Goal: Task Accomplishment & Management: Use online tool/utility

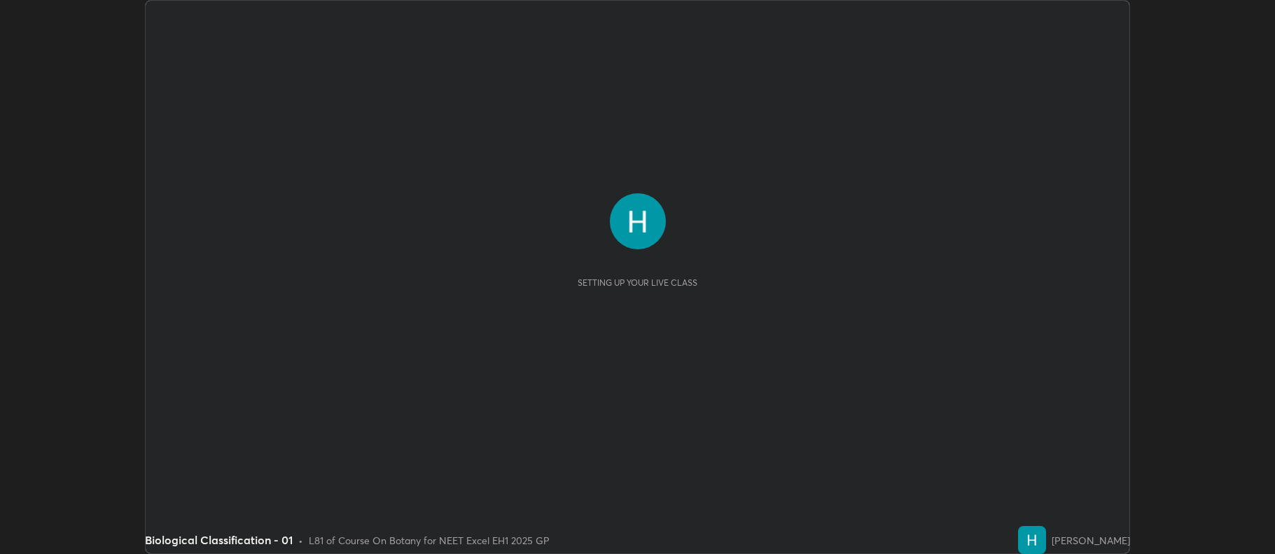
scroll to position [554, 1274]
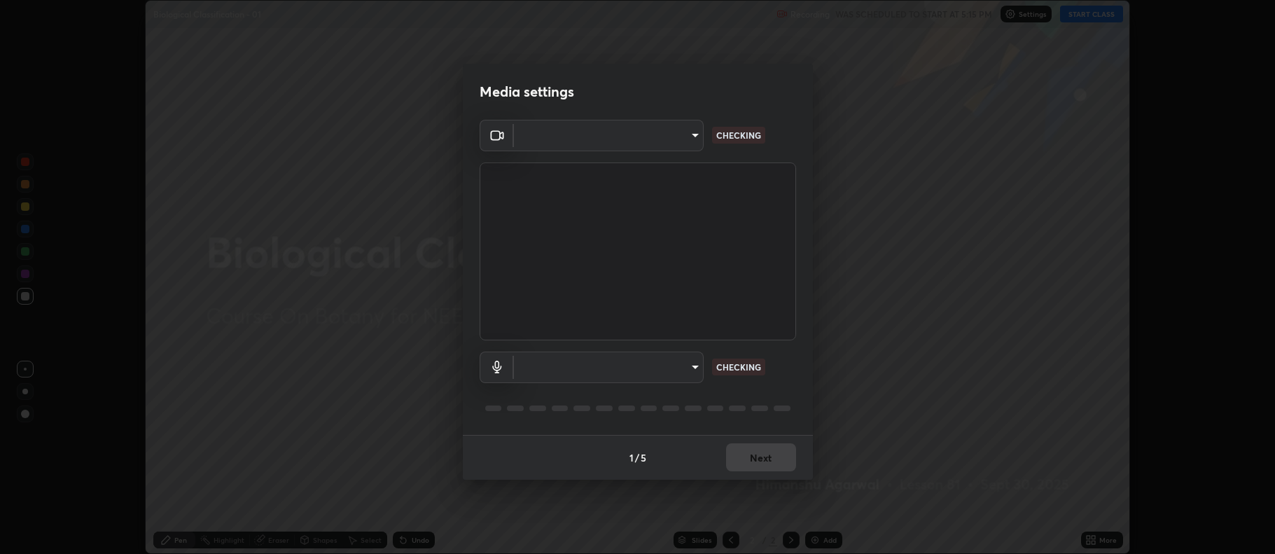
type input "5db75064d966c38022f0861f891c2b2deb8a9bf9a9a5a4ce251b0e0f2e365e36"
type input "default"
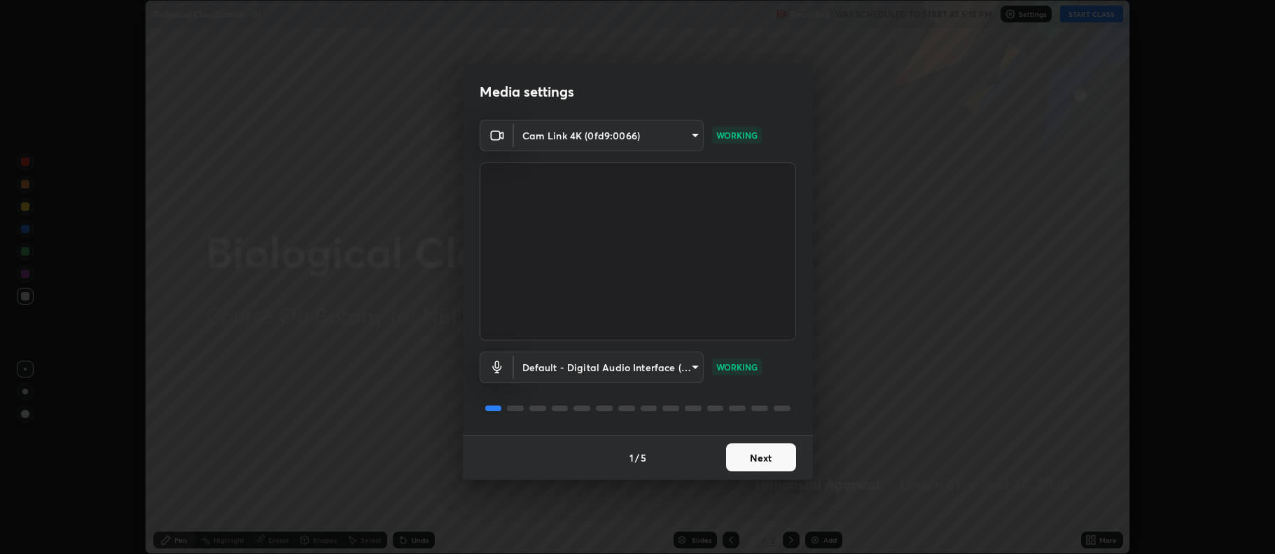
click at [767, 461] on button "Next" at bounding box center [761, 457] width 70 height 28
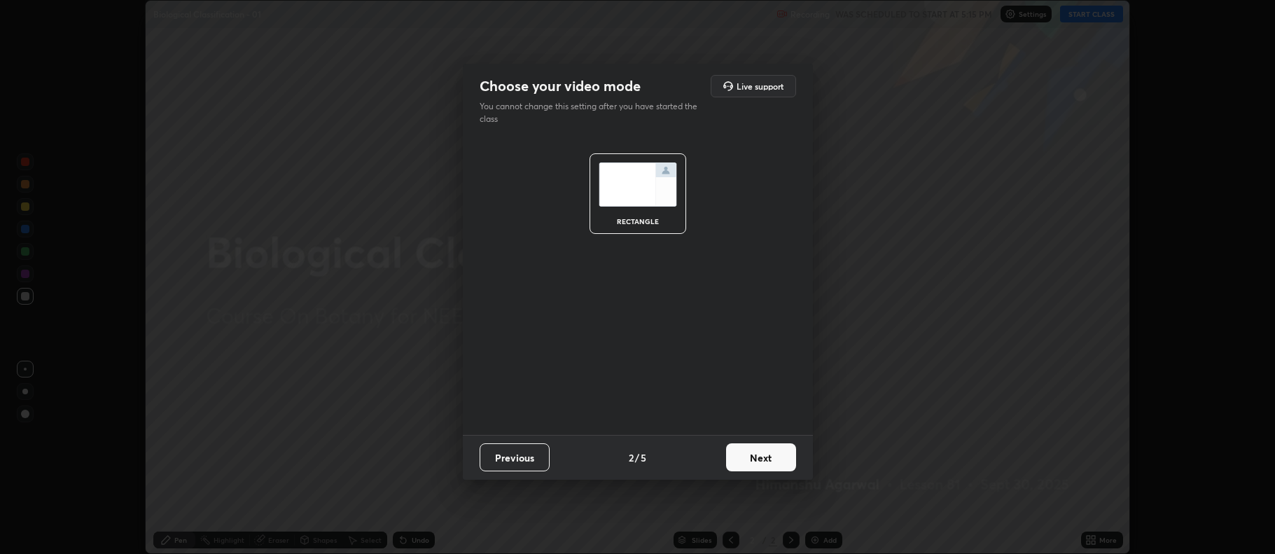
click at [769, 461] on button "Next" at bounding box center [761, 457] width 70 height 28
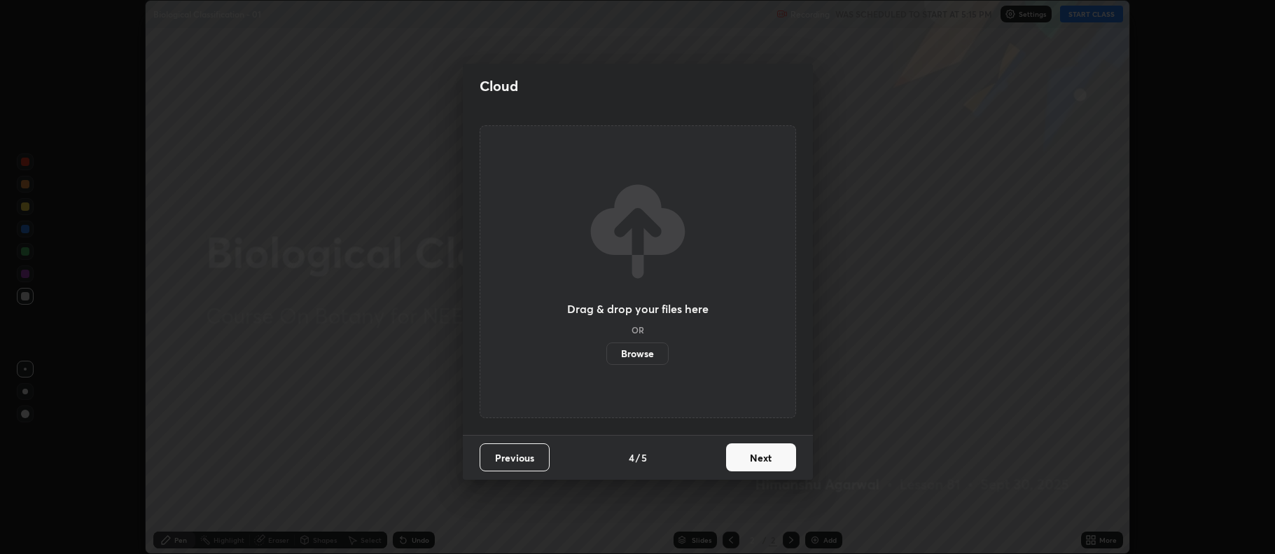
click at [776, 456] on button "Next" at bounding box center [761, 457] width 70 height 28
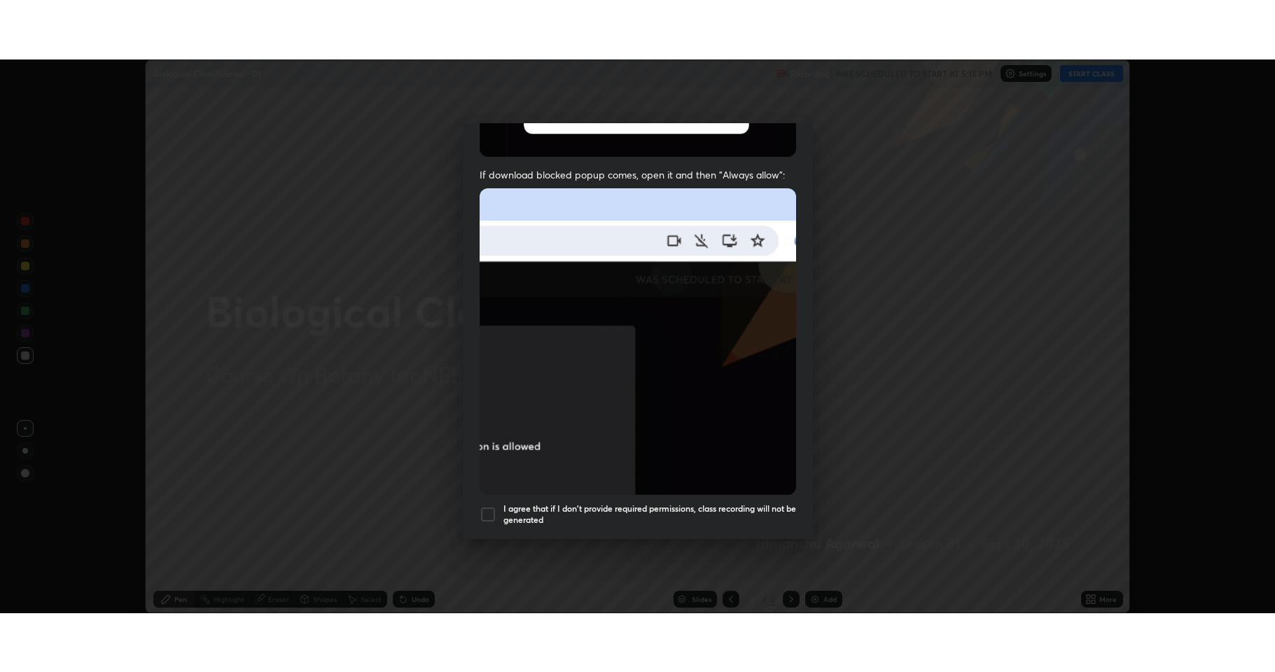
scroll to position [284, 0]
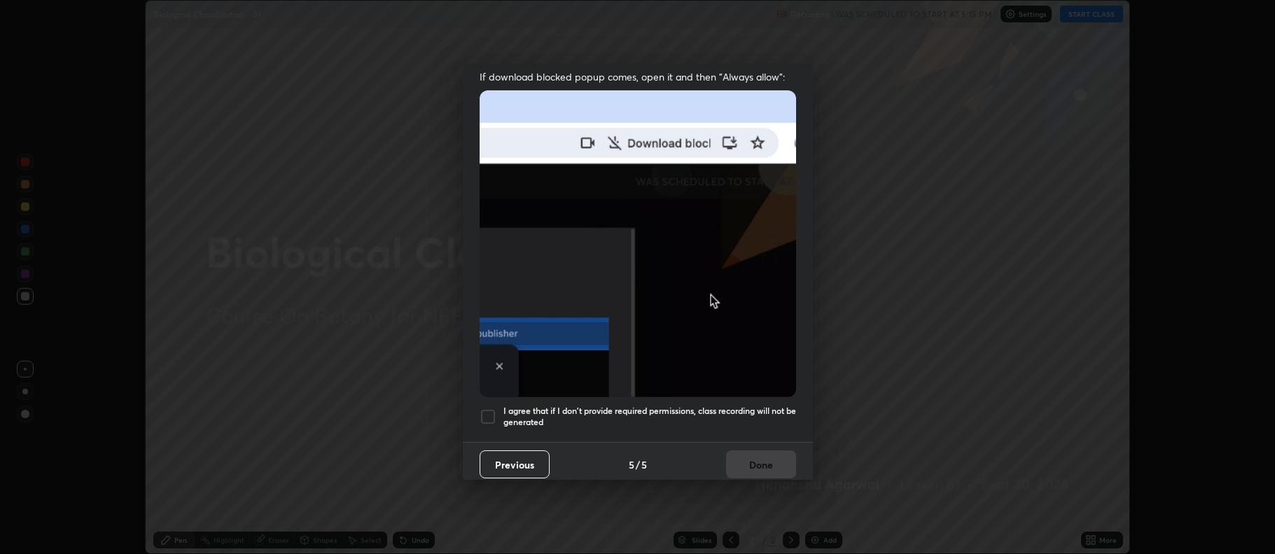
click at [482, 412] on div at bounding box center [488, 416] width 17 height 17
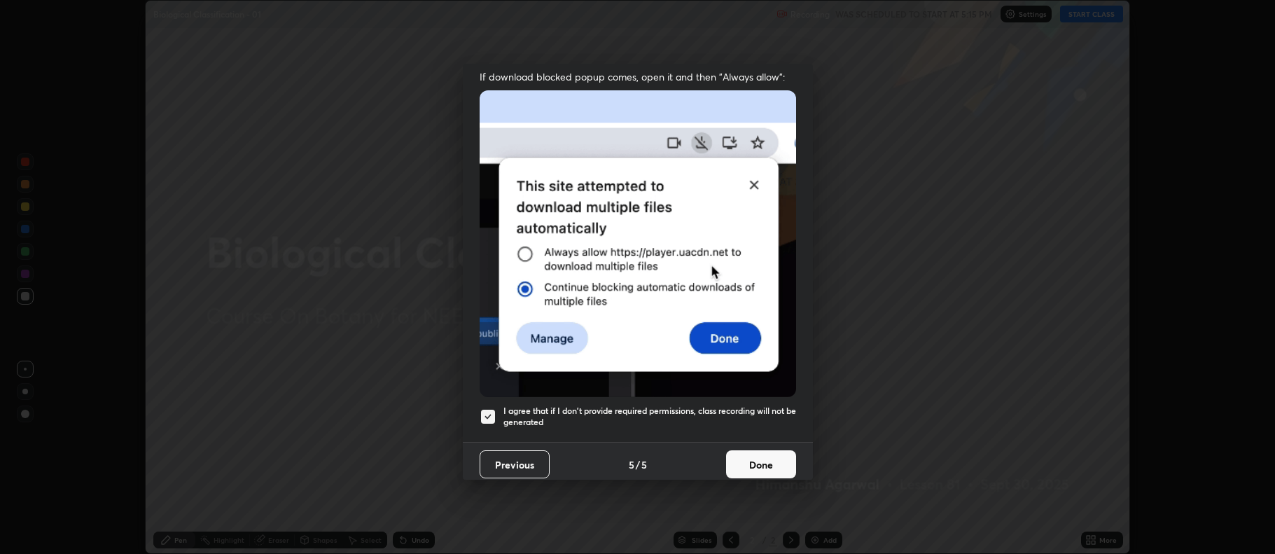
click at [733, 459] on button "Done" at bounding box center [761, 464] width 70 height 28
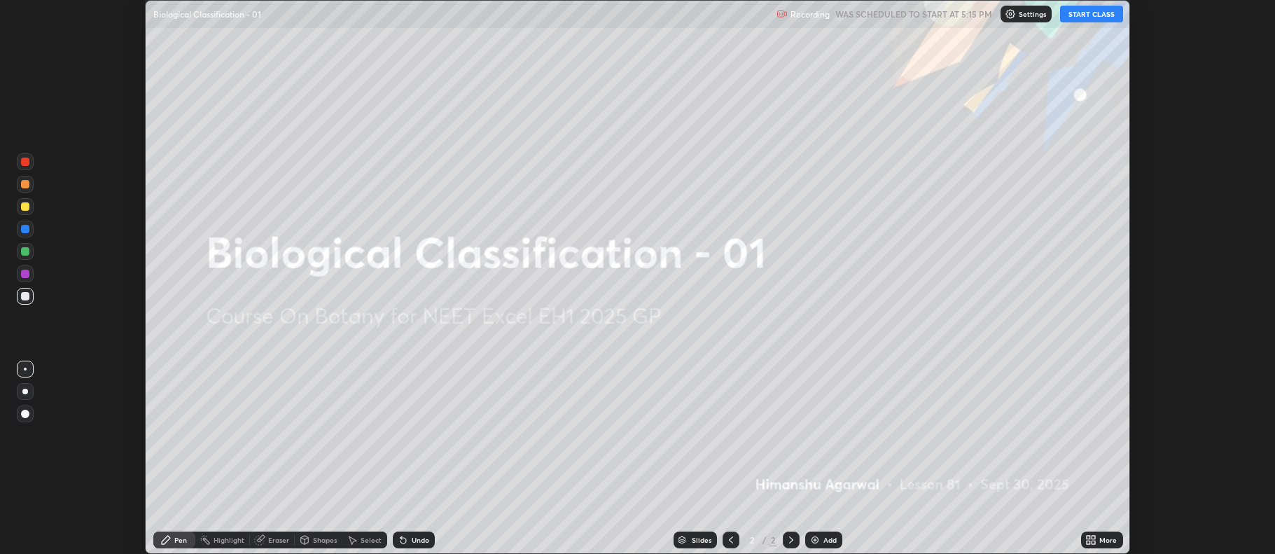
click at [1084, 15] on button "START CLASS" at bounding box center [1091, 14] width 63 height 17
click at [1097, 538] on div "More" at bounding box center [1102, 539] width 42 height 17
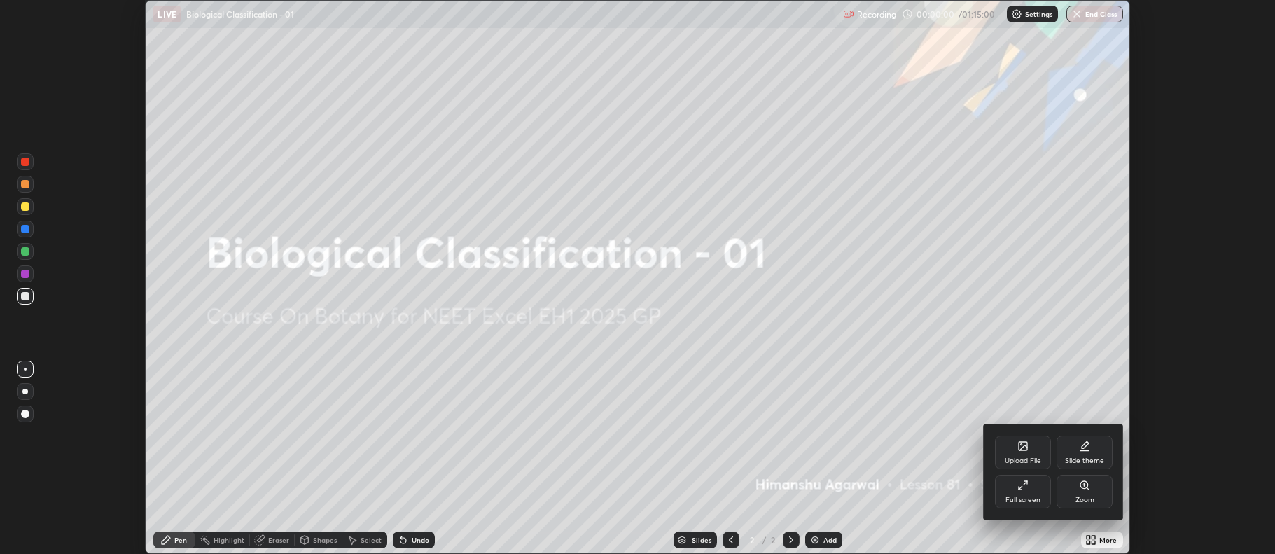
click at [1026, 494] on div "Full screen" at bounding box center [1023, 492] width 56 height 34
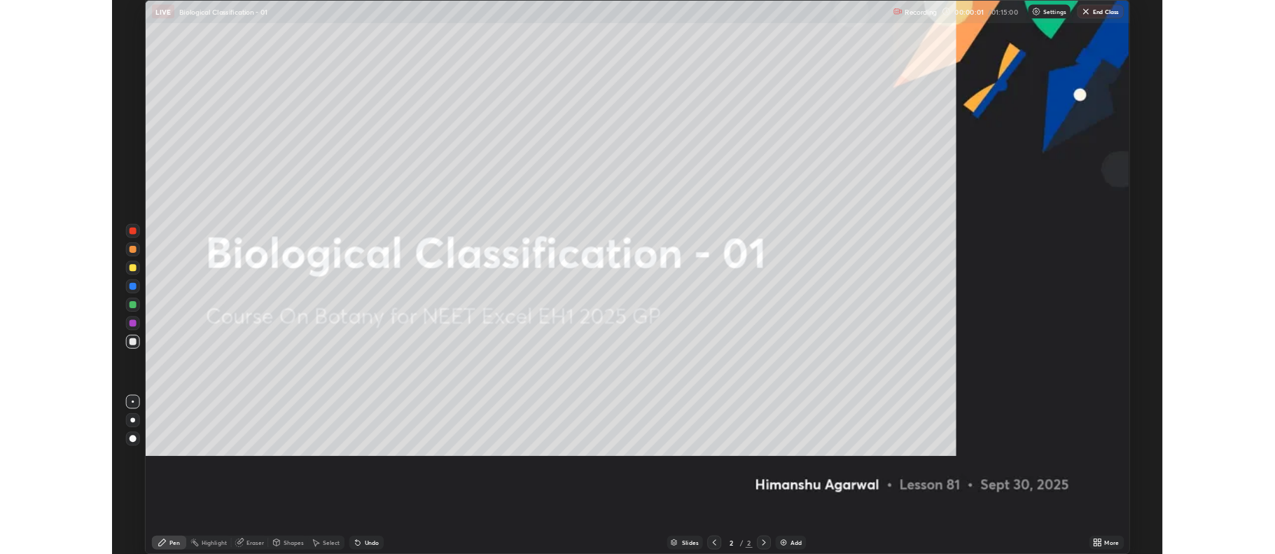
scroll to position [672, 1275]
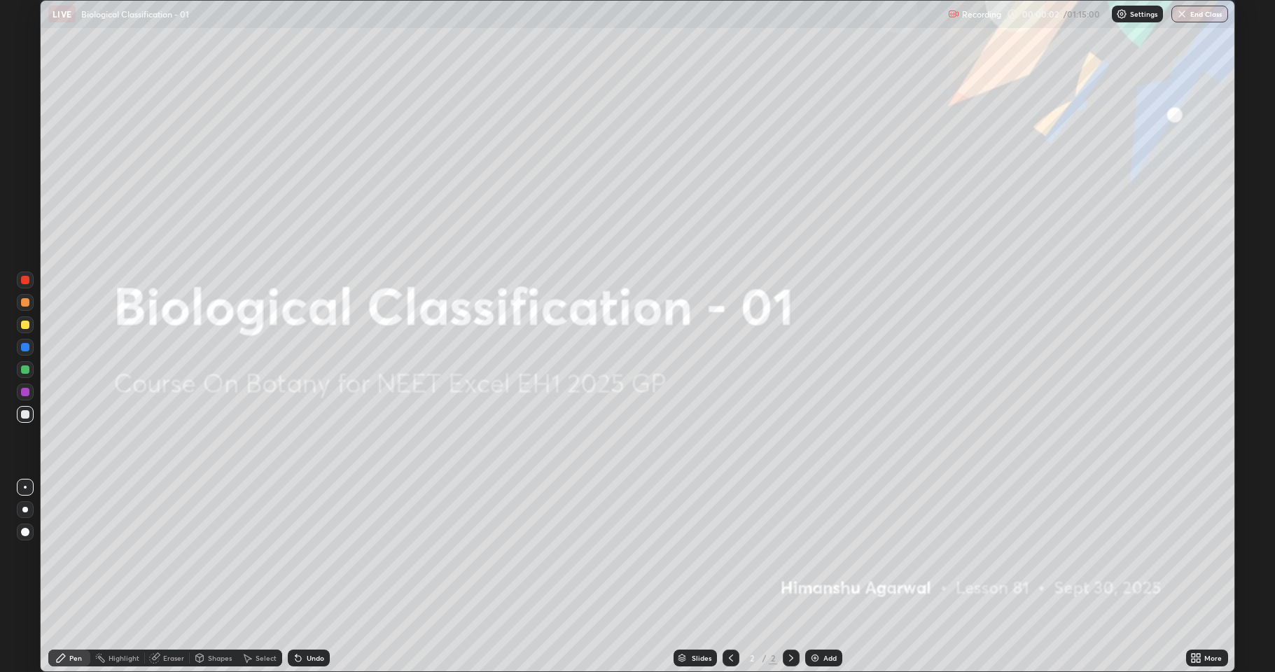
click at [821, 553] on div "Add" at bounding box center [823, 658] width 37 height 17
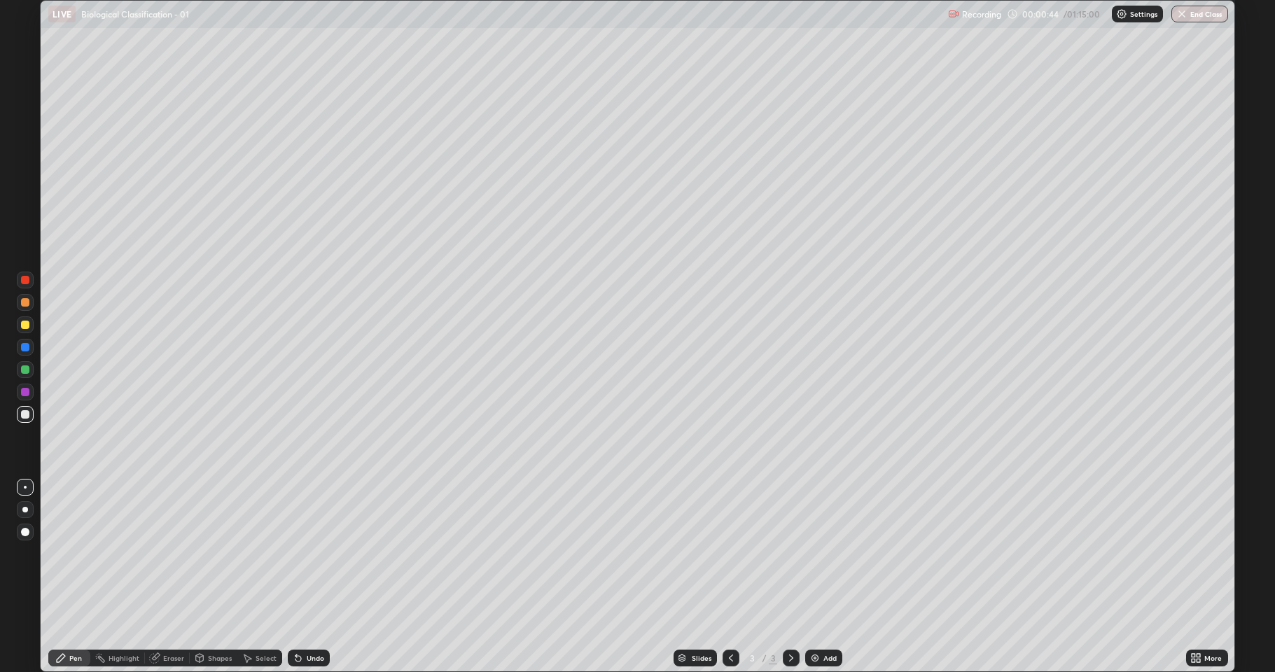
click at [218, 553] on div "Shapes" at bounding box center [220, 658] width 24 height 7
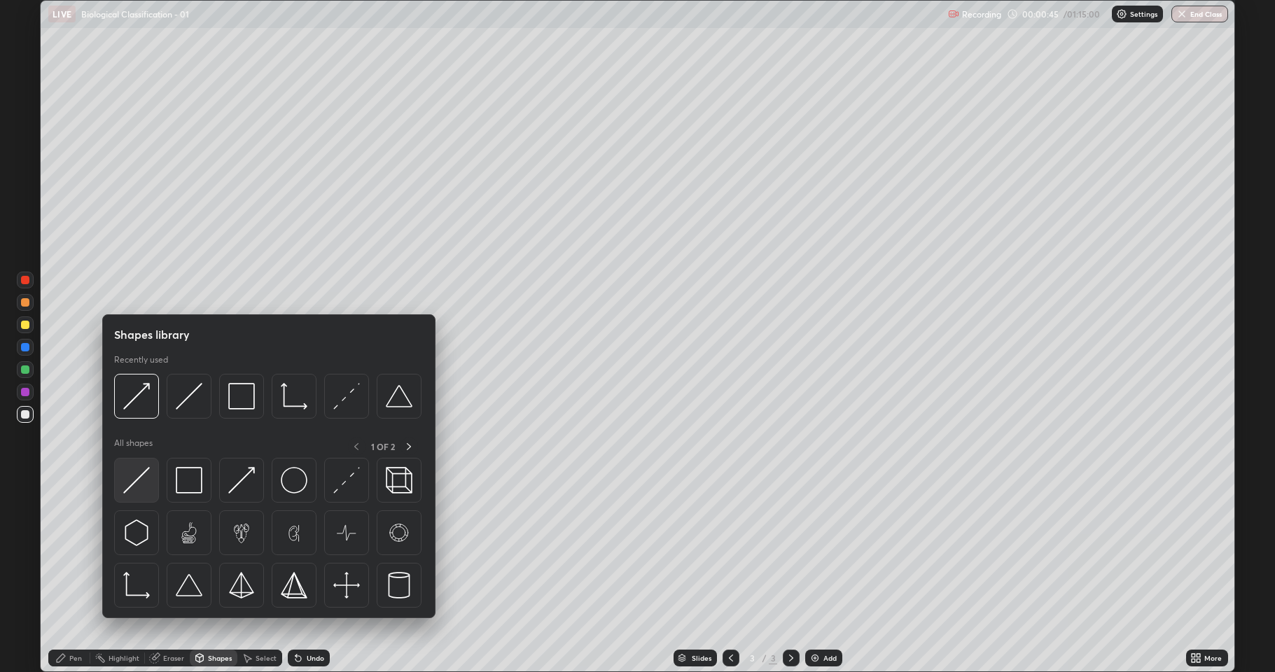
click at [137, 490] on img at bounding box center [136, 480] width 27 height 27
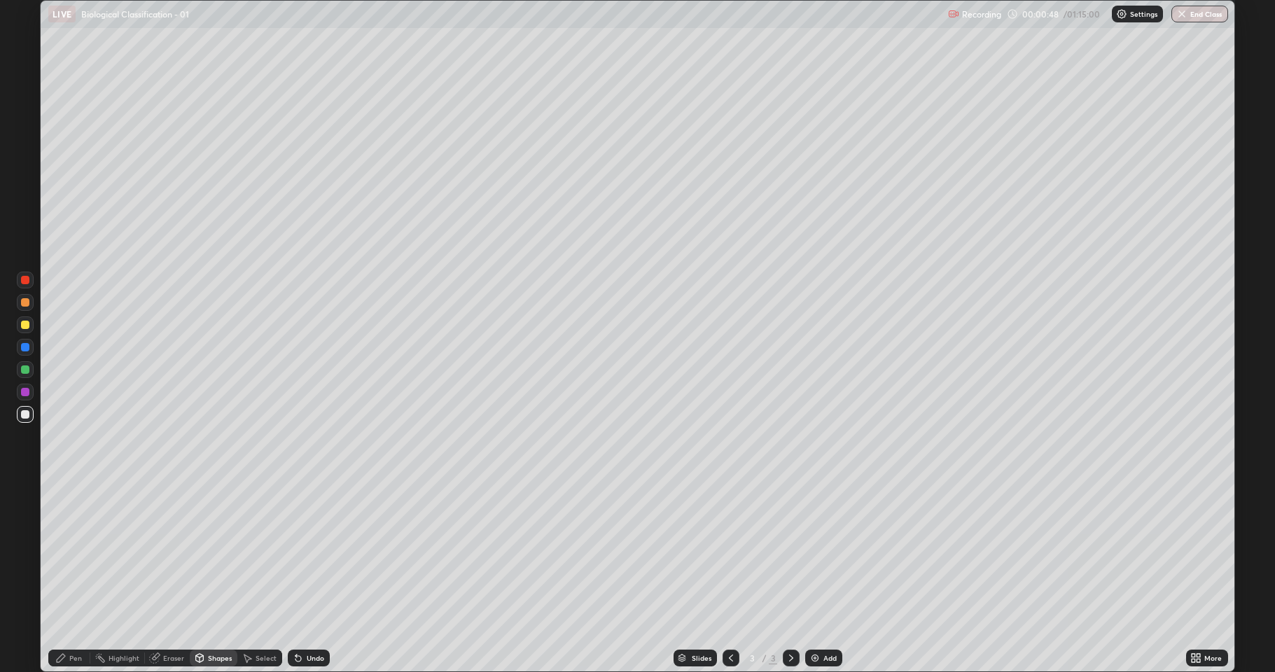
click at [67, 553] on div "Pen" at bounding box center [69, 658] width 42 height 17
click at [26, 325] on div at bounding box center [25, 325] width 8 height 8
click at [211, 553] on div "Shapes" at bounding box center [214, 658] width 48 height 17
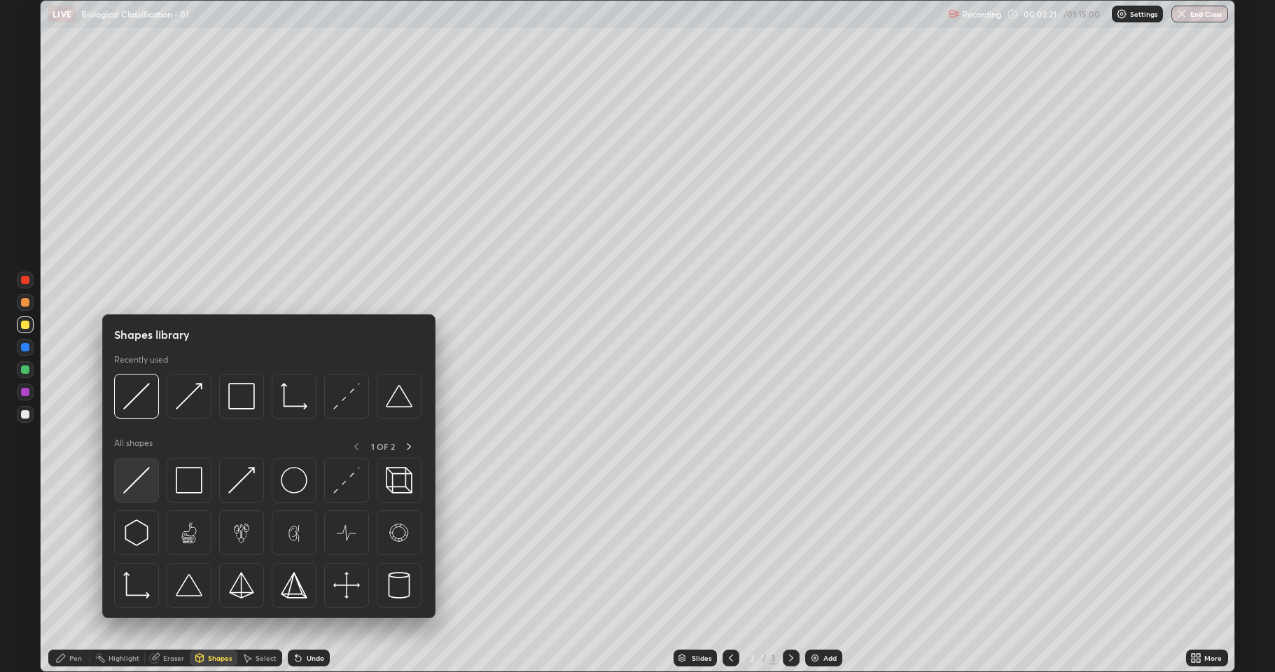
click at [143, 484] on img at bounding box center [136, 480] width 27 height 27
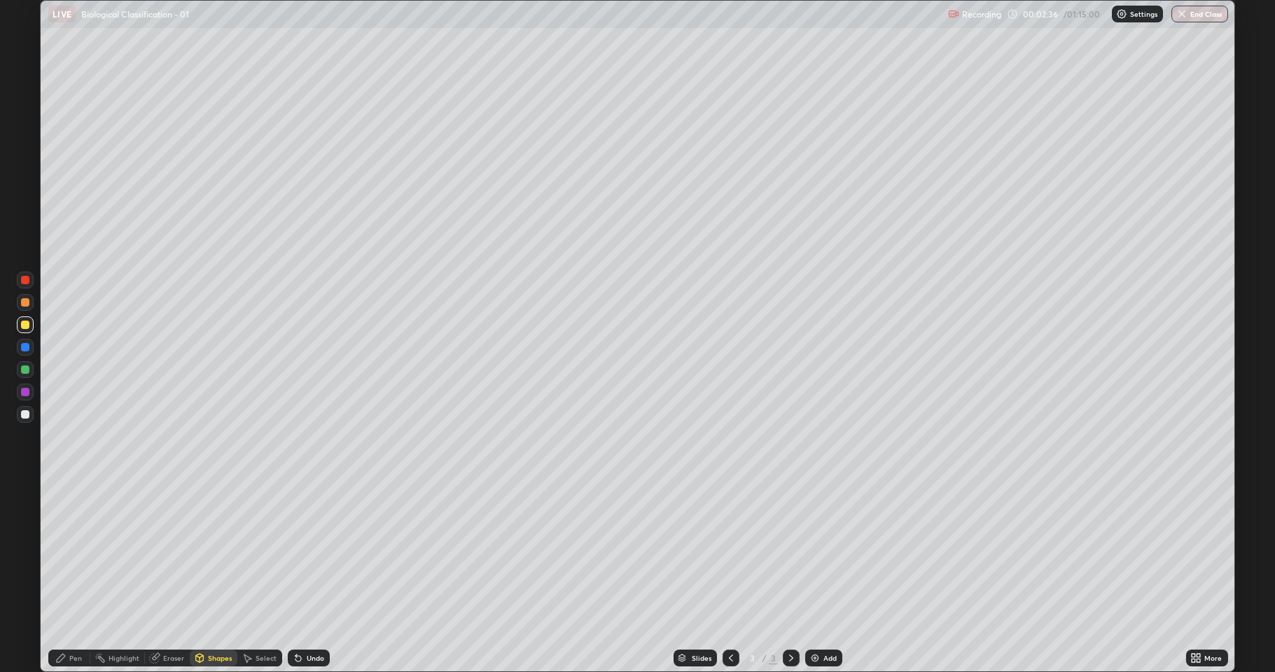
click at [26, 414] on div at bounding box center [25, 414] width 8 height 8
click at [65, 553] on icon at bounding box center [60, 658] width 11 height 11
click at [312, 553] on div "Undo" at bounding box center [316, 658] width 18 height 7
click at [26, 372] on div at bounding box center [25, 369] width 8 height 8
click at [213, 553] on div "Shapes" at bounding box center [220, 658] width 24 height 7
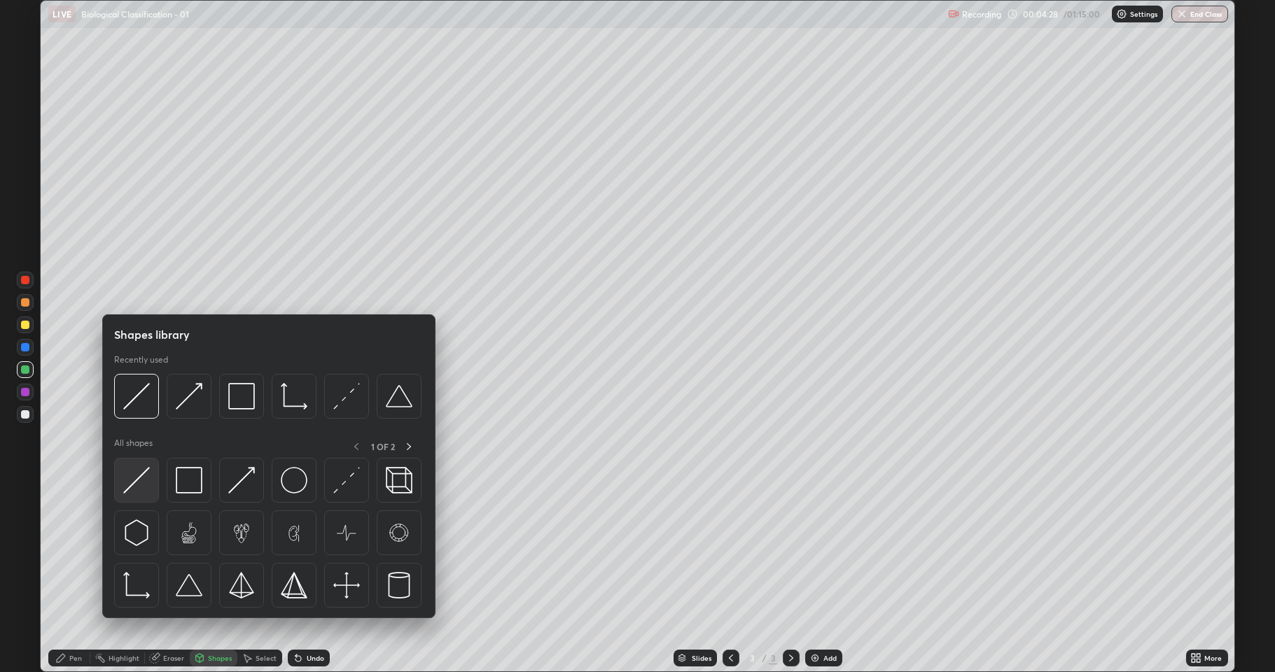
click at [138, 479] on img at bounding box center [136, 480] width 27 height 27
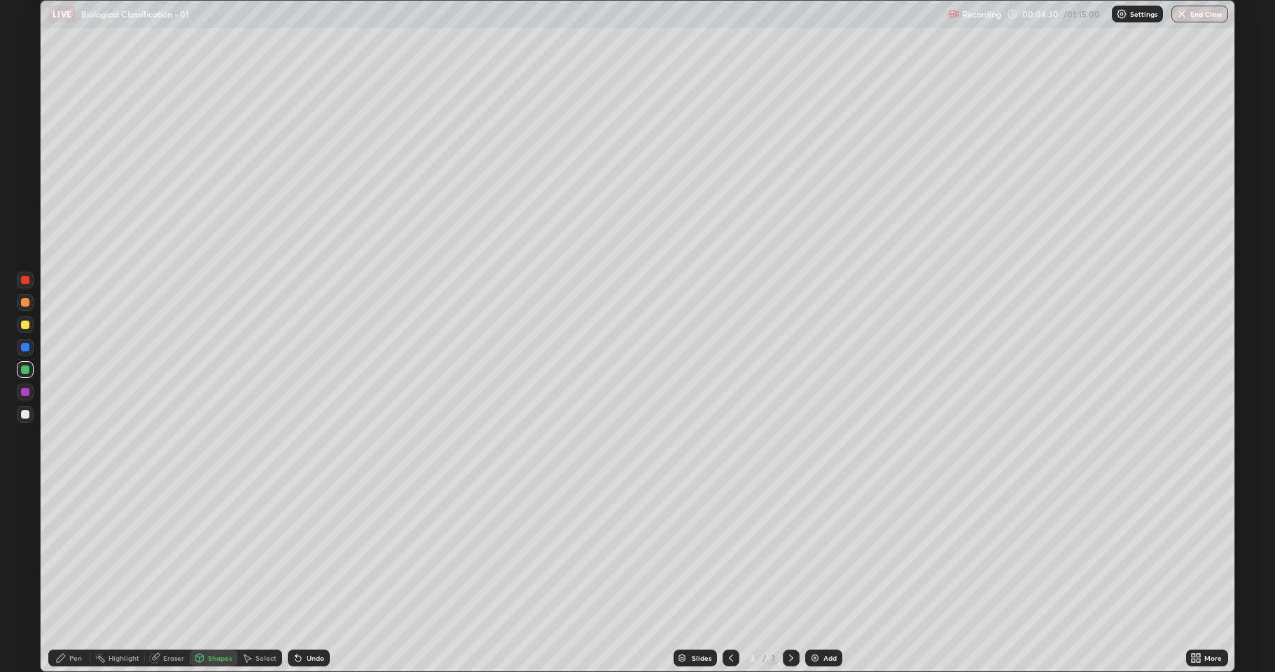
click at [208, 553] on div "Shapes" at bounding box center [220, 658] width 24 height 7
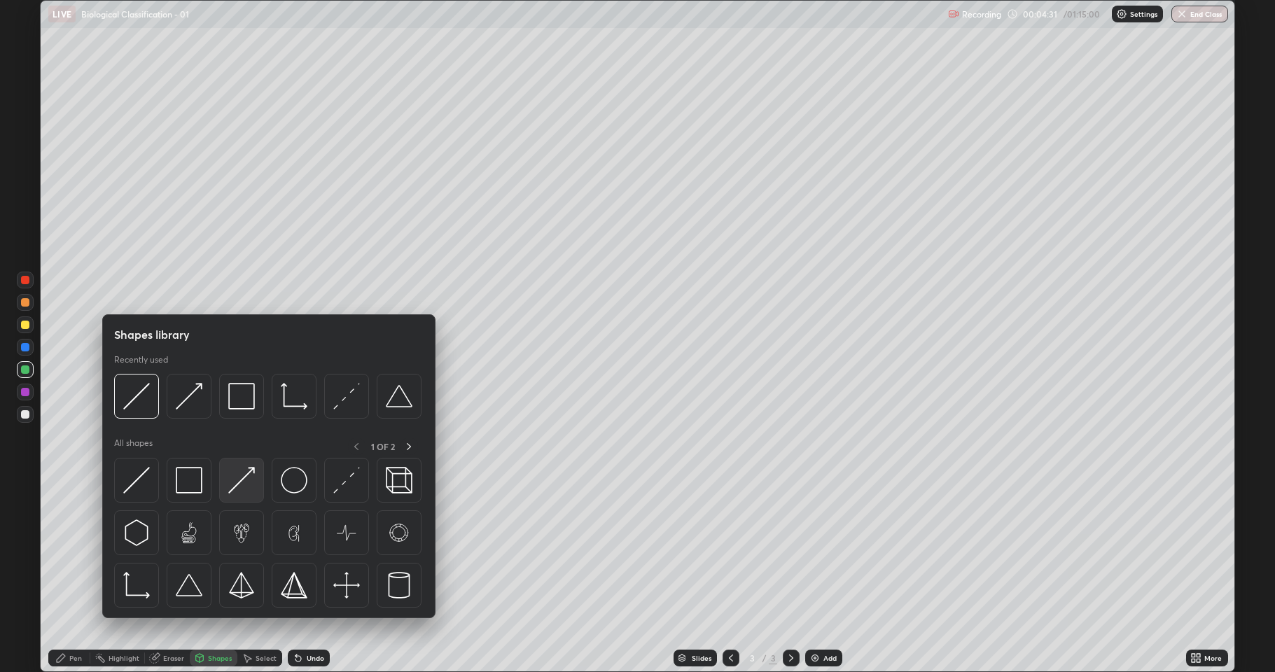
click at [239, 487] on img at bounding box center [241, 480] width 27 height 27
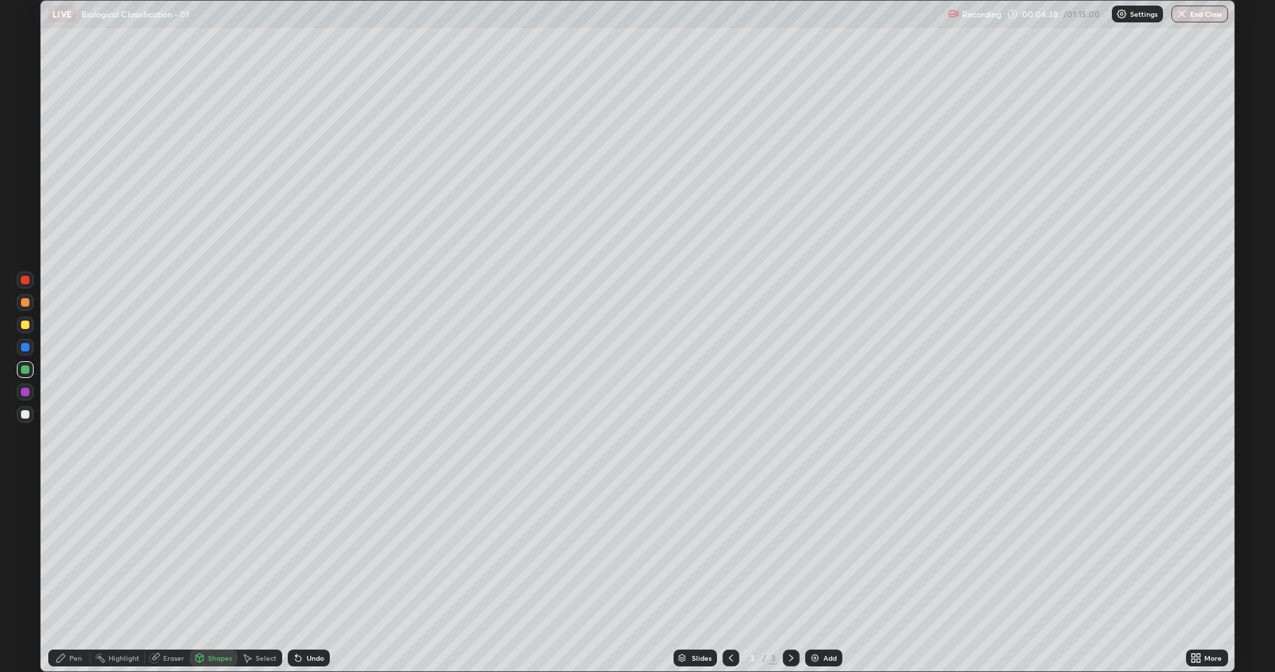
click at [25, 303] on div at bounding box center [25, 302] width 8 height 8
click at [65, 553] on icon at bounding box center [60, 658] width 11 height 11
click at [24, 413] on div at bounding box center [25, 414] width 8 height 8
click at [30, 326] on div at bounding box center [25, 324] width 17 height 17
click at [22, 416] on div at bounding box center [25, 414] width 8 height 8
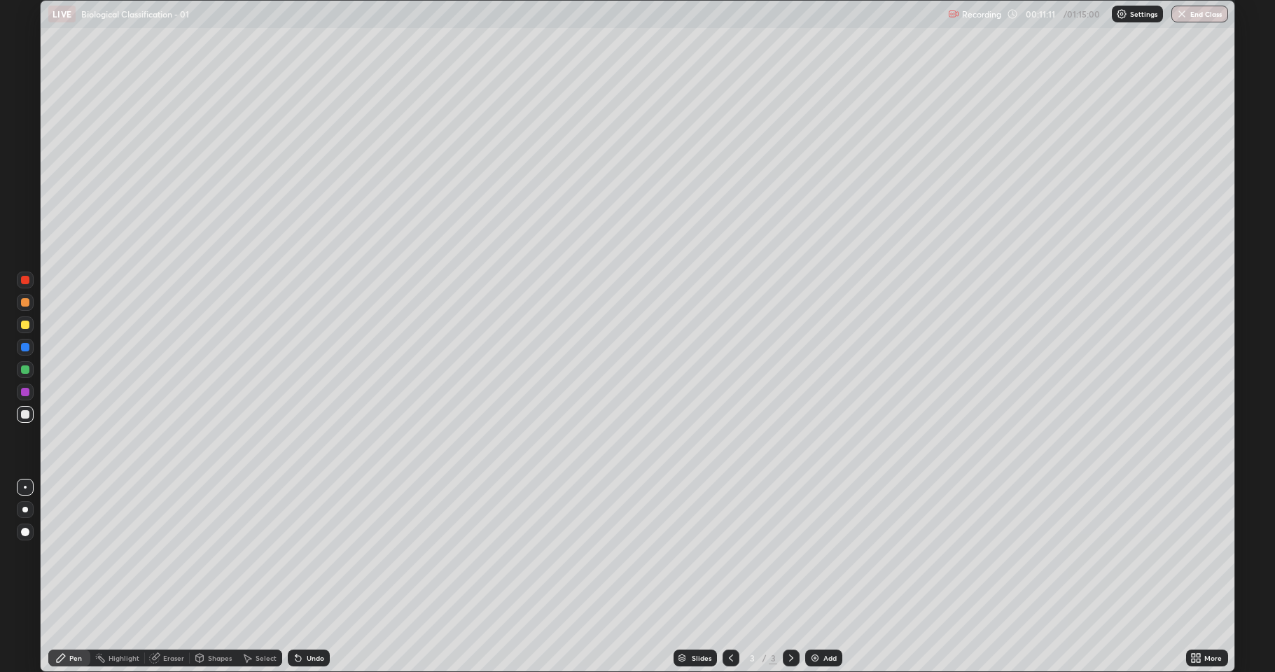
click at [28, 309] on div at bounding box center [25, 302] width 17 height 17
click at [214, 553] on div "Shapes" at bounding box center [220, 658] width 24 height 7
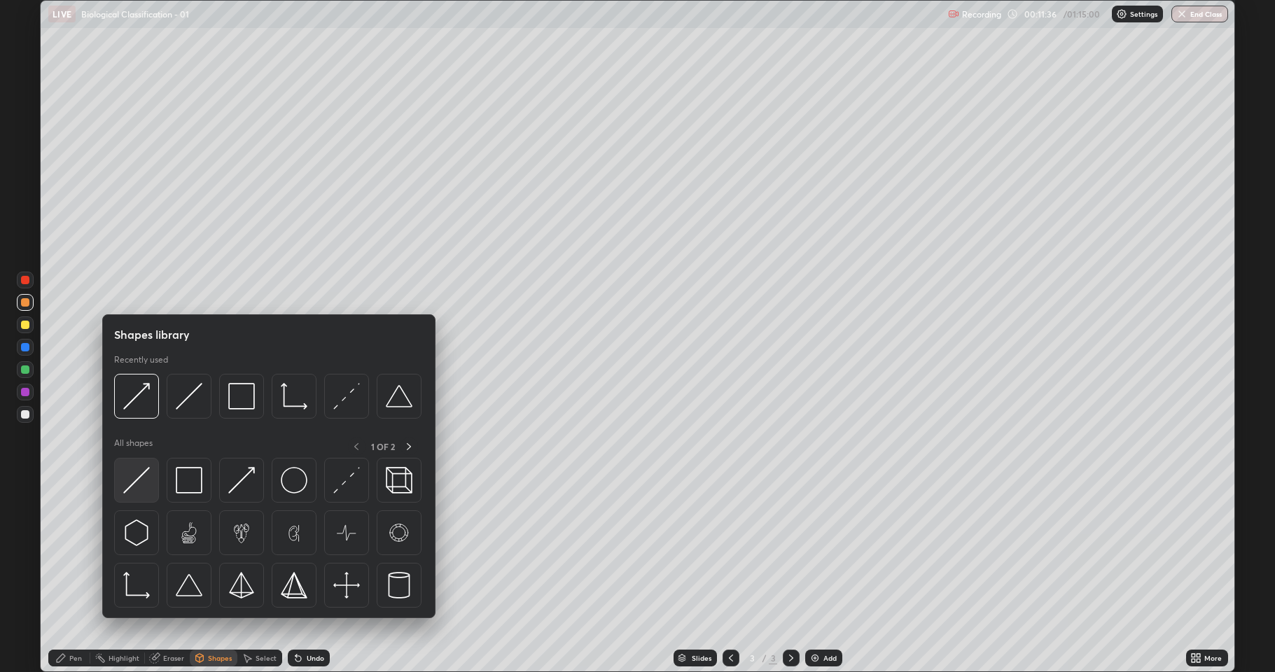
click at [137, 480] on img at bounding box center [136, 480] width 27 height 27
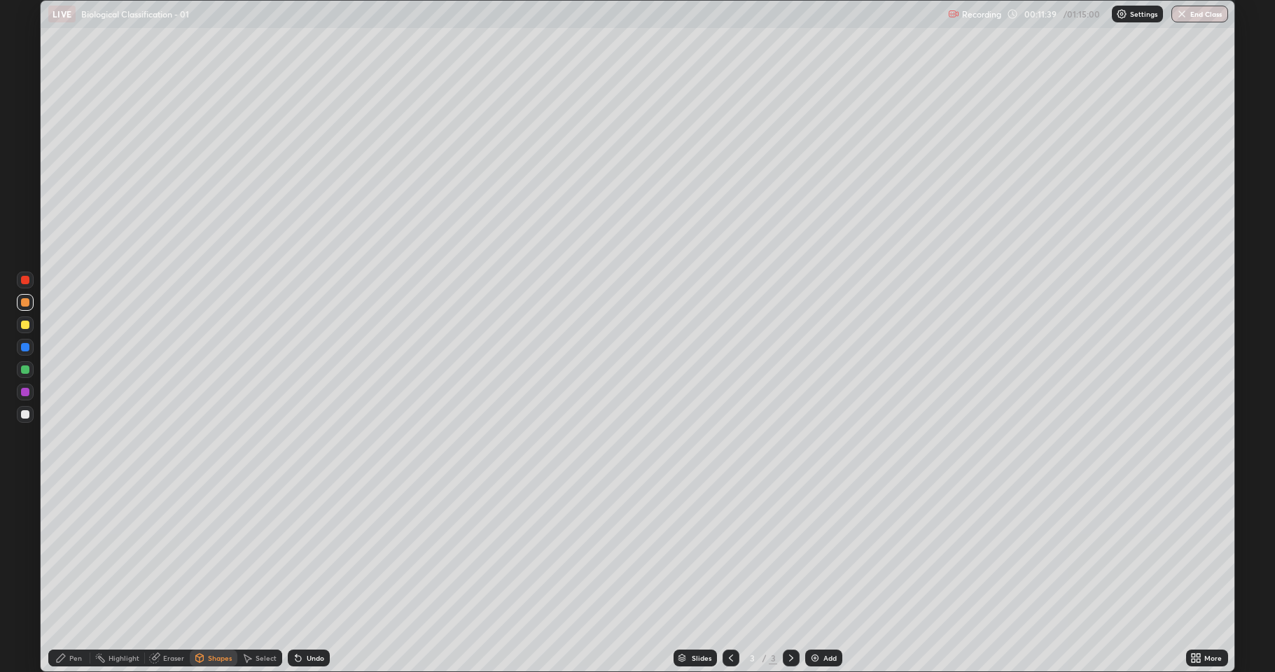
click at [213, 553] on div "Shapes" at bounding box center [214, 658] width 48 height 17
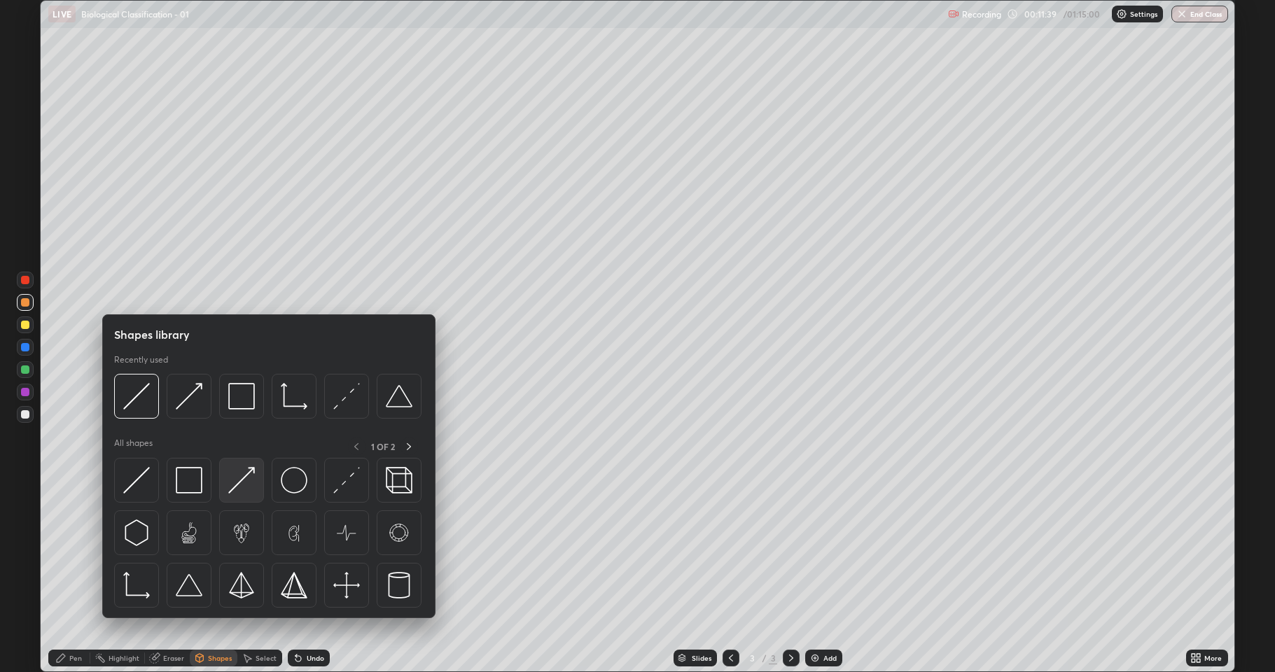
click at [235, 481] on img at bounding box center [241, 480] width 27 height 27
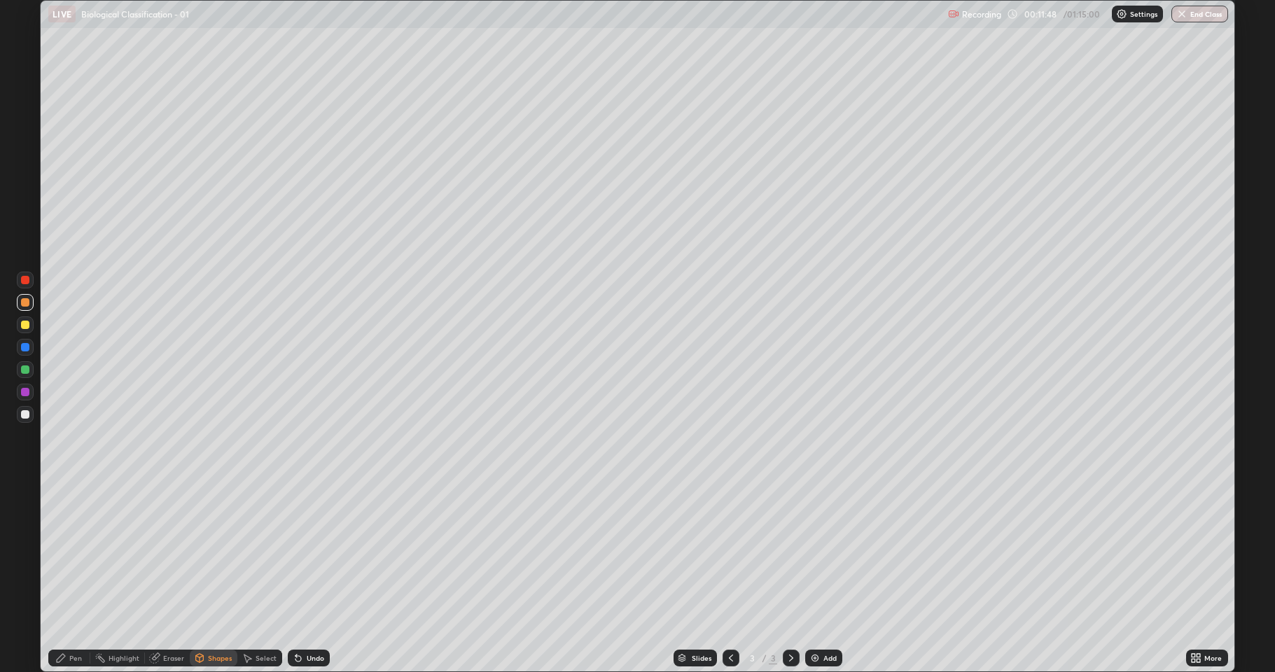
click at [221, 553] on div "Shapes" at bounding box center [214, 658] width 48 height 17
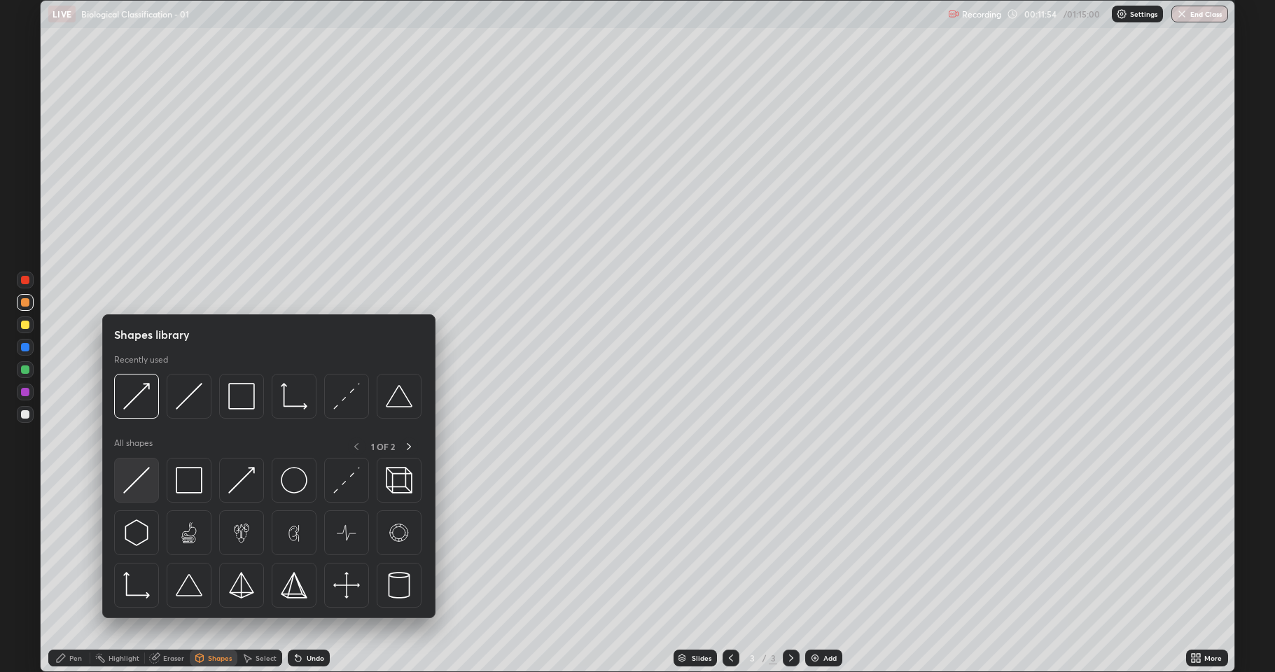
click at [143, 475] on img at bounding box center [136, 480] width 27 height 27
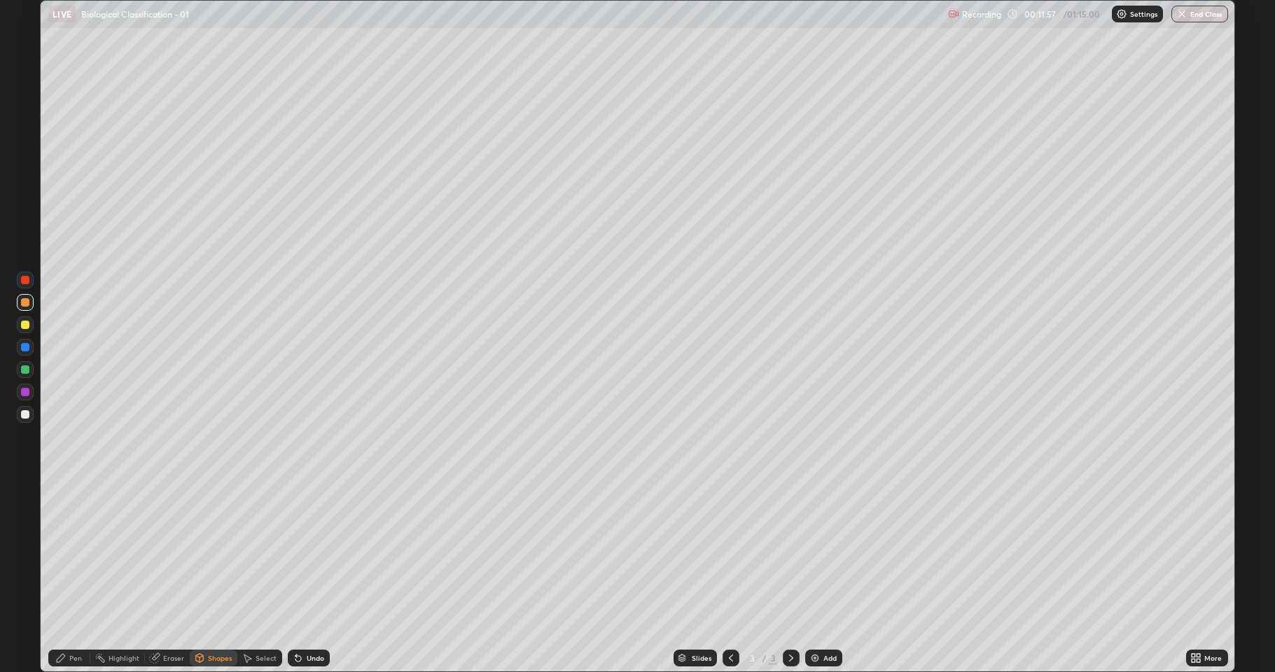
click at [23, 370] on div at bounding box center [25, 369] width 8 height 8
click at [81, 553] on div "Pen" at bounding box center [69, 658] width 42 height 17
click at [19, 323] on div at bounding box center [25, 324] width 17 height 17
click at [301, 553] on icon at bounding box center [298, 658] width 11 height 11
click at [304, 553] on div "Undo" at bounding box center [309, 658] width 42 height 17
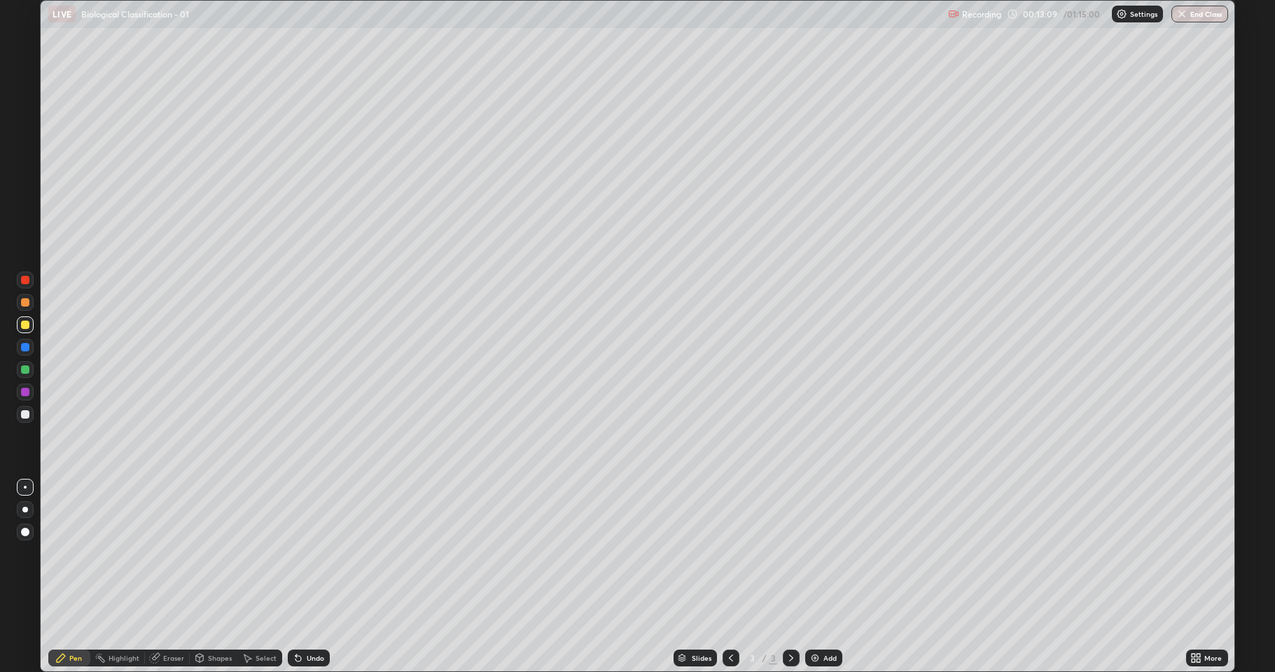
click at [305, 553] on div "Undo" at bounding box center [309, 658] width 42 height 17
click at [307, 553] on div "Undo" at bounding box center [309, 658] width 42 height 17
click at [21, 414] on div at bounding box center [25, 414] width 8 height 8
click at [215, 553] on div "Shapes" at bounding box center [220, 658] width 24 height 7
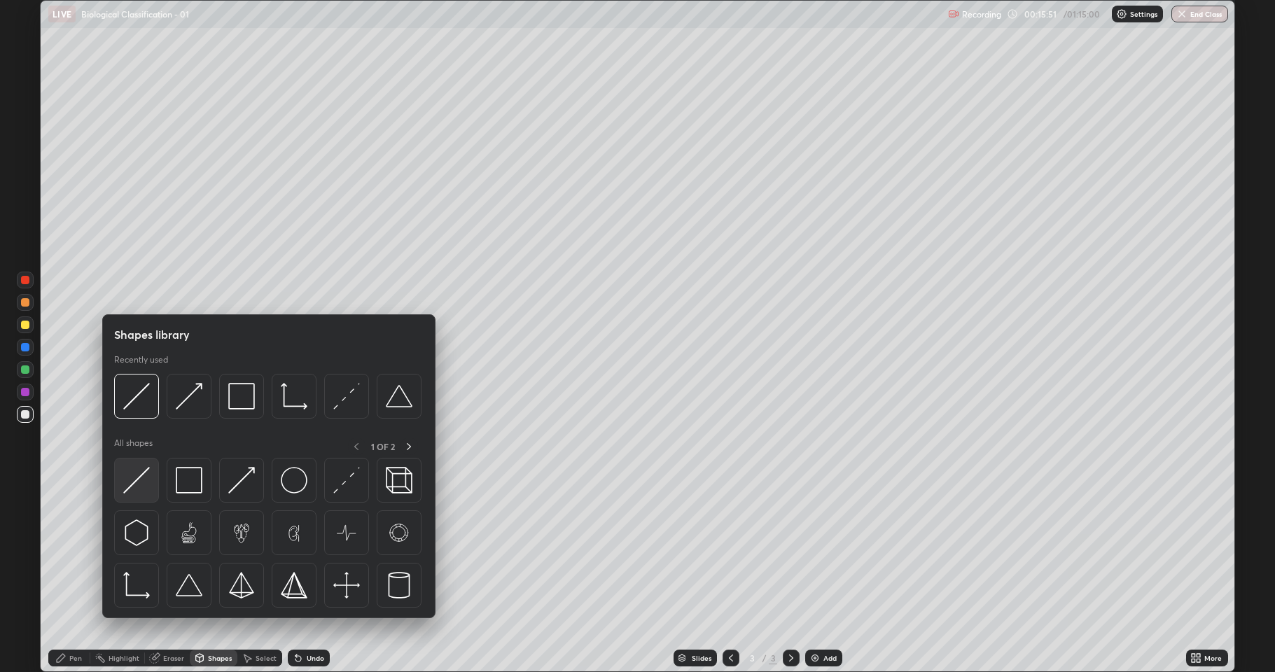
click at [134, 486] on img at bounding box center [136, 480] width 27 height 27
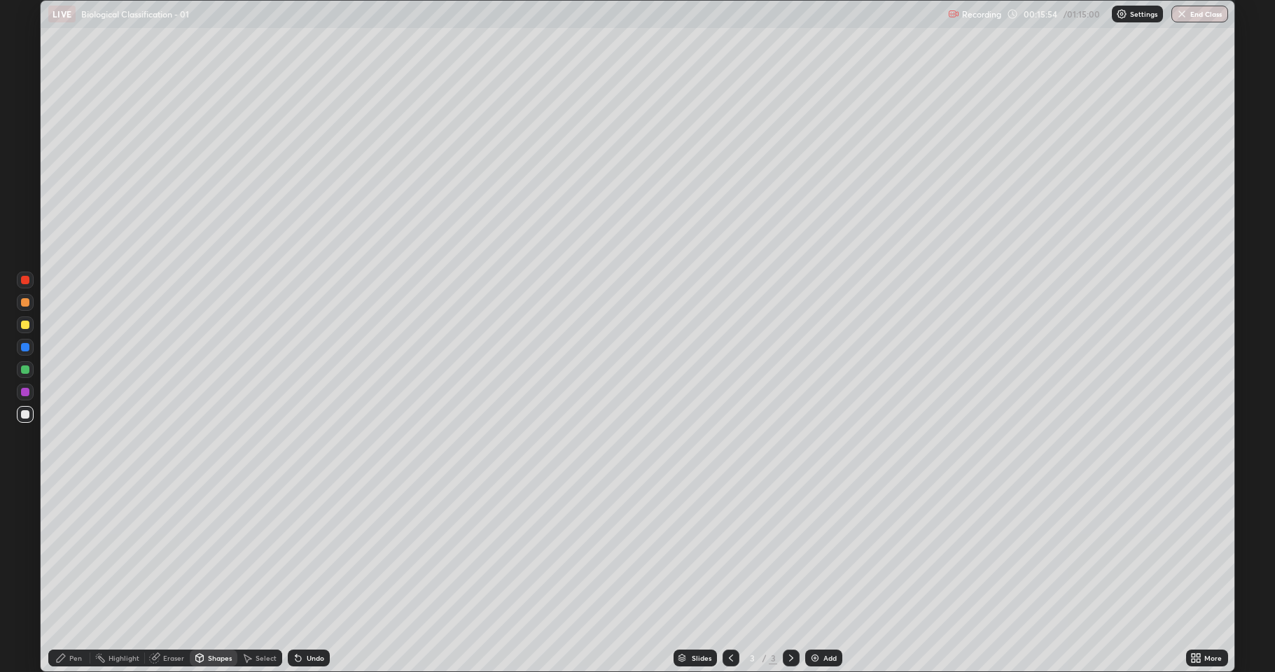
click at [25, 325] on div at bounding box center [25, 325] width 8 height 8
click at [307, 553] on div "Undo" at bounding box center [309, 658] width 42 height 17
click at [65, 553] on icon at bounding box center [60, 658] width 11 height 11
click at [208, 553] on div "Shapes" at bounding box center [220, 658] width 24 height 7
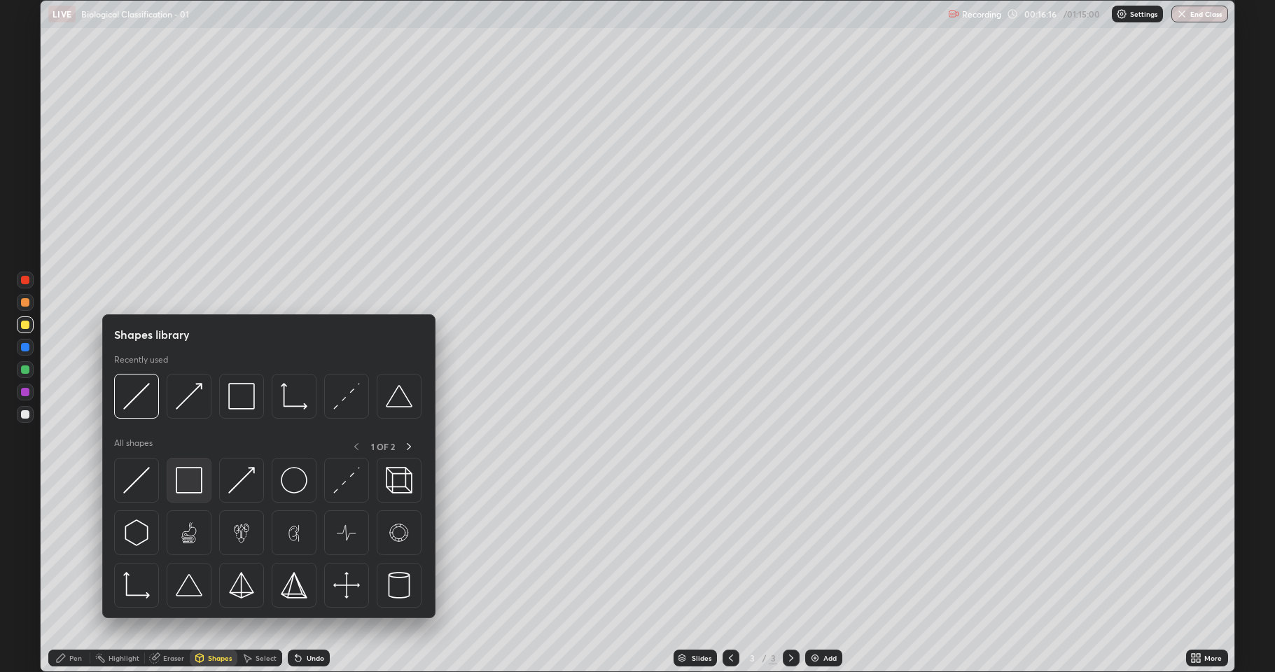
click at [184, 477] on img at bounding box center [189, 480] width 27 height 27
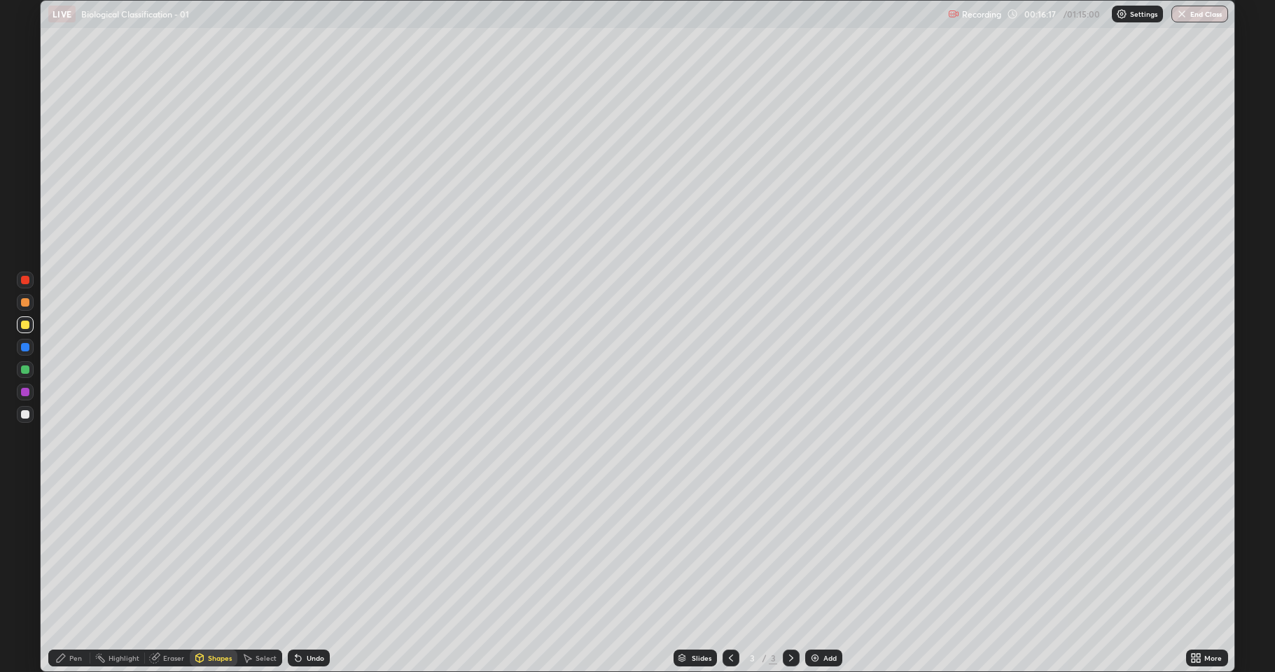
click at [25, 414] on div at bounding box center [25, 414] width 8 height 8
click at [223, 553] on div "Shapes" at bounding box center [220, 658] width 24 height 7
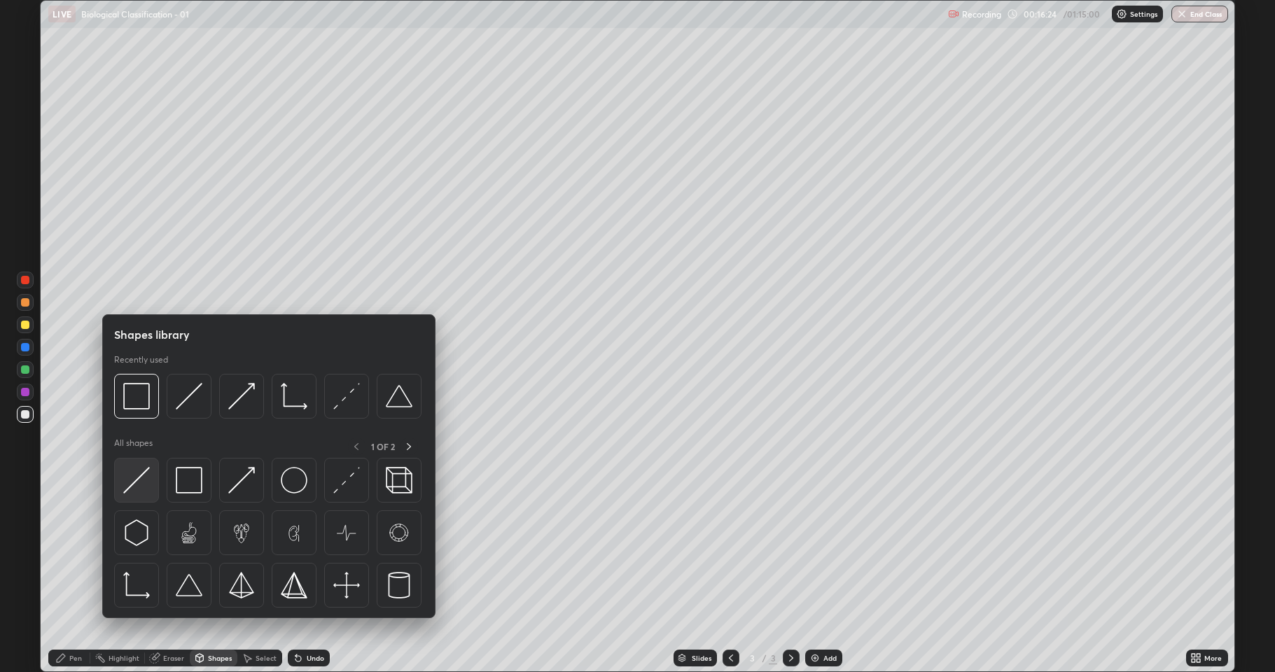
click at [144, 477] on img at bounding box center [136, 480] width 27 height 27
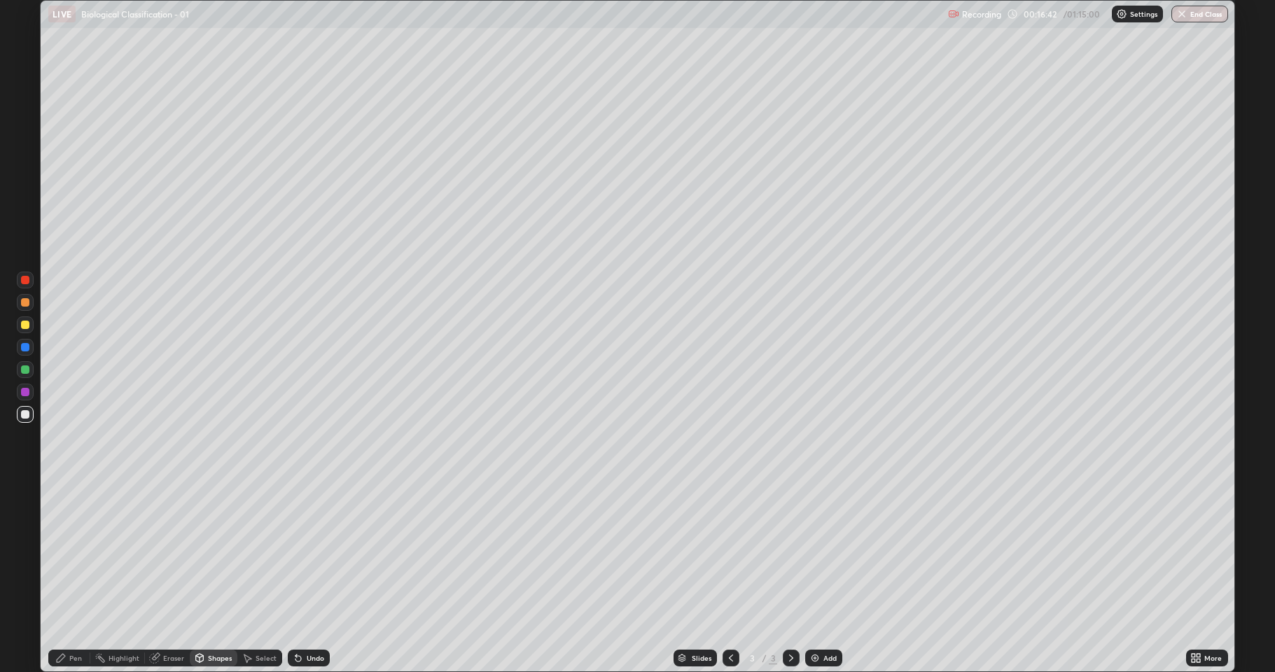
click at [170, 553] on div "Eraser" at bounding box center [173, 658] width 21 height 7
click at [213, 553] on div "Shapes" at bounding box center [220, 658] width 24 height 7
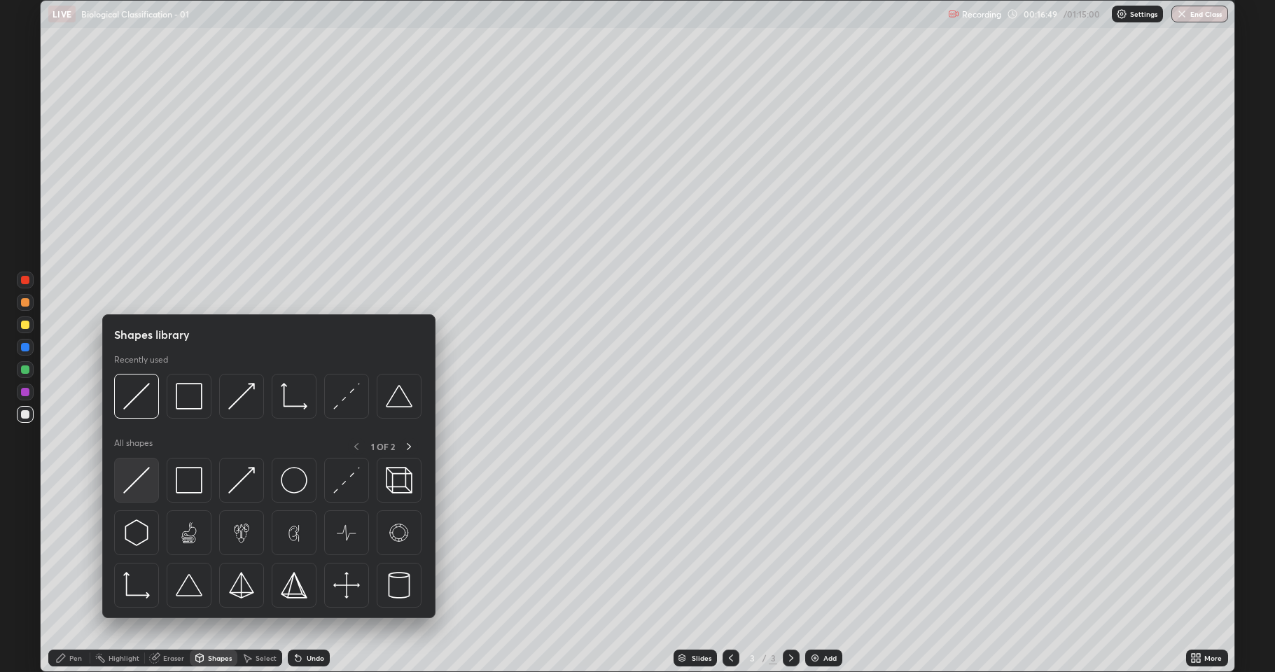
click at [136, 485] on img at bounding box center [136, 480] width 27 height 27
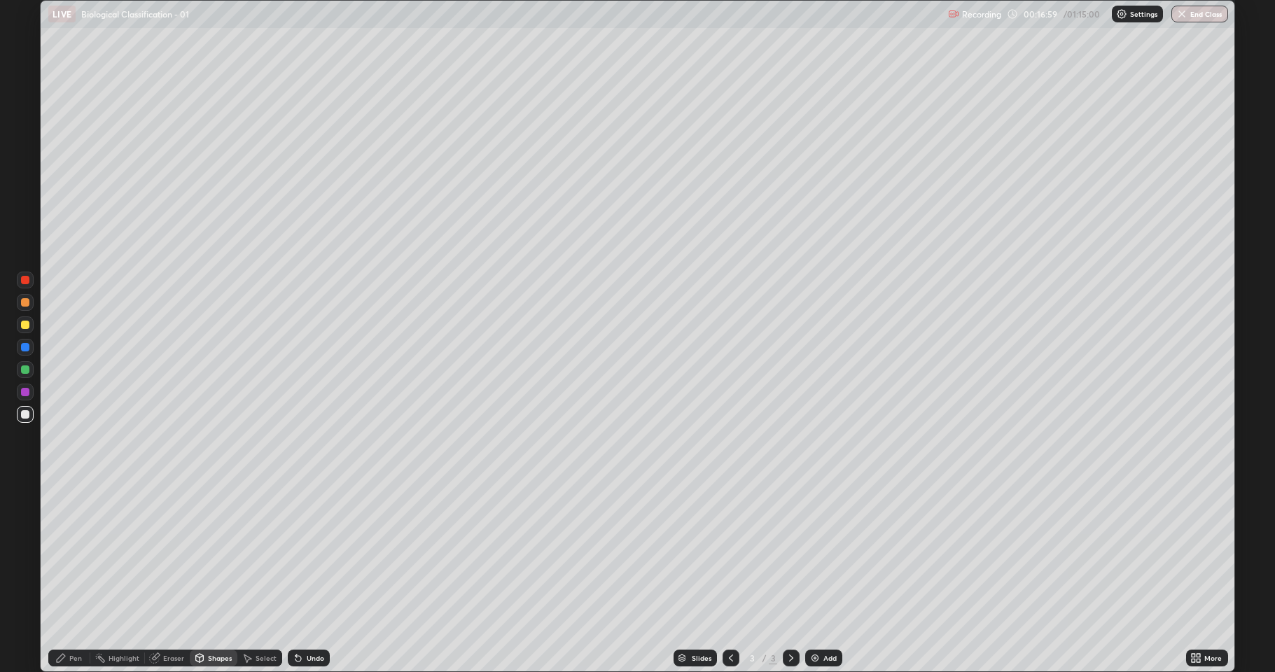
click at [28, 305] on div at bounding box center [25, 302] width 8 height 8
click at [67, 553] on div "Pen" at bounding box center [69, 658] width 42 height 17
click at [32, 415] on div at bounding box center [25, 414] width 17 height 17
click at [171, 553] on div "Eraser" at bounding box center [173, 658] width 21 height 7
click at [76, 553] on div "Pen" at bounding box center [75, 658] width 13 height 7
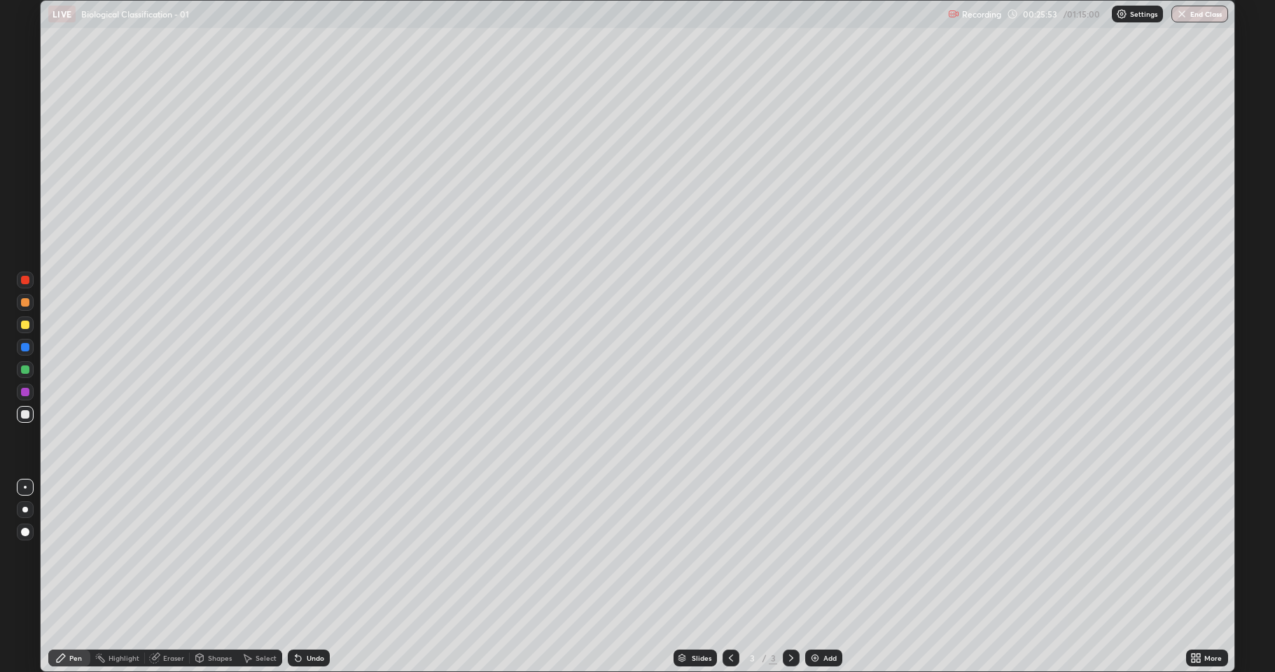
click at [815, 553] on img at bounding box center [814, 658] width 11 height 11
click at [217, 553] on div "Shapes" at bounding box center [214, 658] width 48 height 17
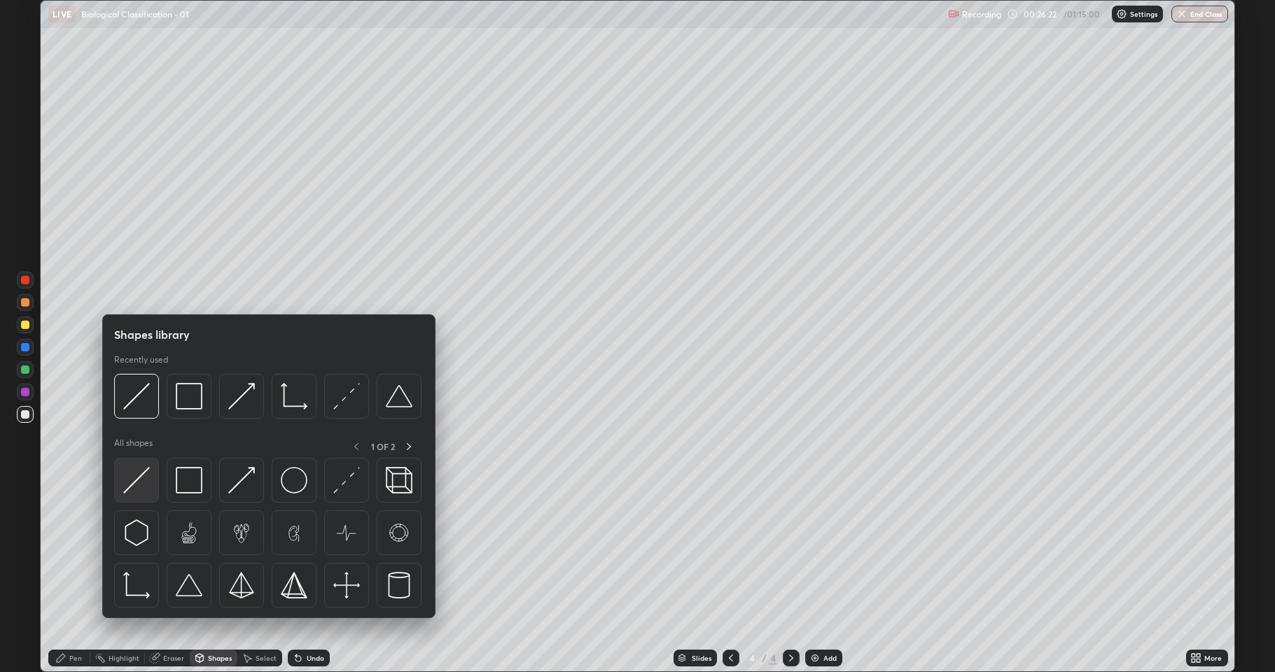
click at [139, 490] on img at bounding box center [136, 480] width 27 height 27
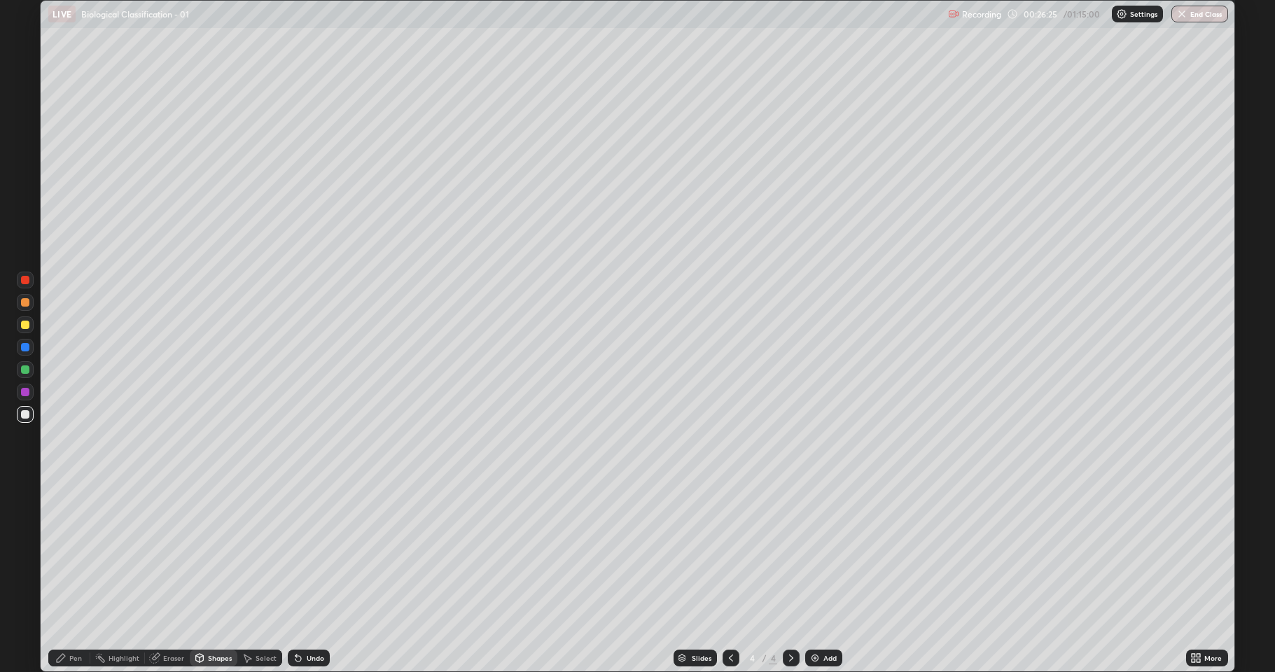
click at [23, 326] on div at bounding box center [25, 325] width 8 height 8
click at [307, 553] on div "Undo" at bounding box center [316, 658] width 18 height 7
click at [66, 553] on icon at bounding box center [60, 658] width 11 height 11
click at [27, 301] on div at bounding box center [25, 302] width 8 height 8
click at [307, 553] on div "Undo" at bounding box center [316, 658] width 18 height 7
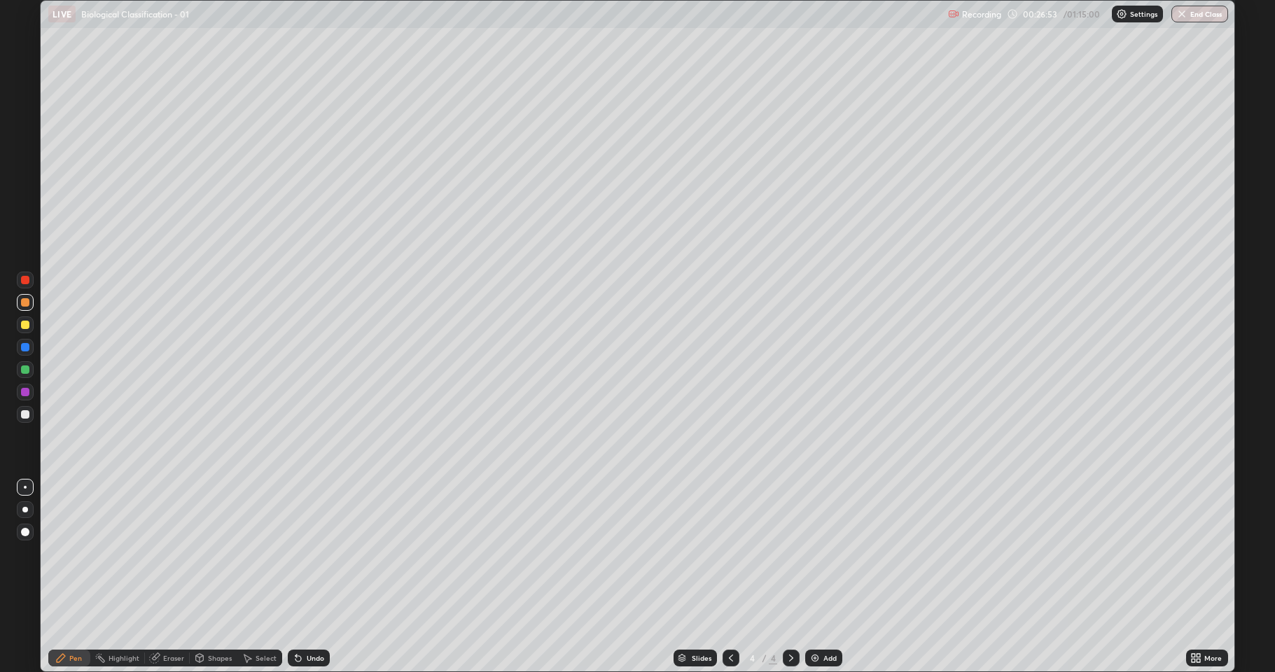
click at [25, 369] on div at bounding box center [25, 369] width 8 height 8
click at [22, 319] on div at bounding box center [25, 324] width 17 height 17
click at [206, 553] on div "Shapes" at bounding box center [214, 658] width 48 height 17
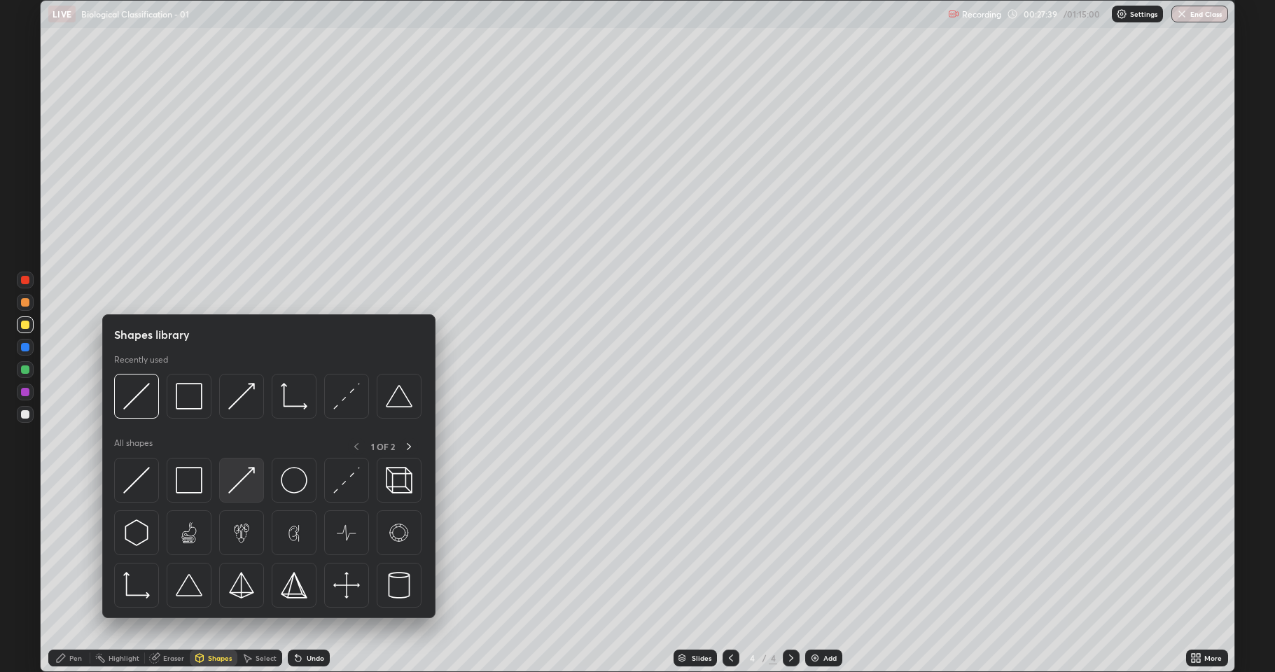
click at [237, 475] on img at bounding box center [241, 480] width 27 height 27
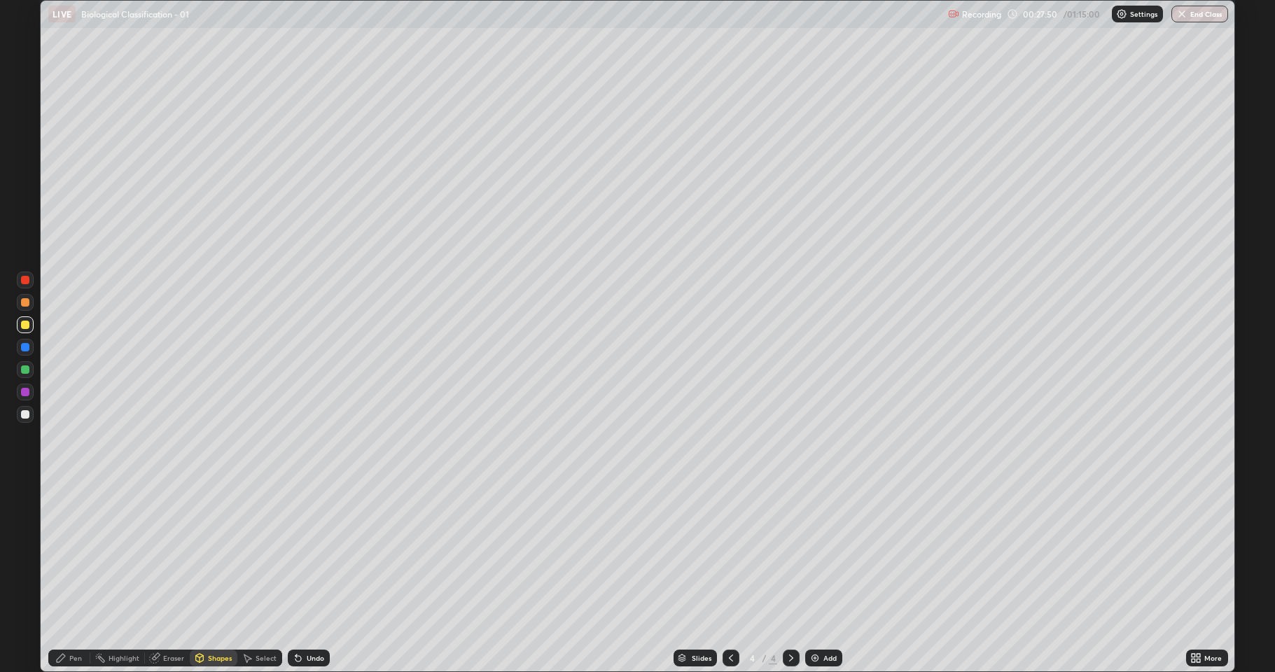
click at [256, 553] on div "Select" at bounding box center [266, 658] width 21 height 7
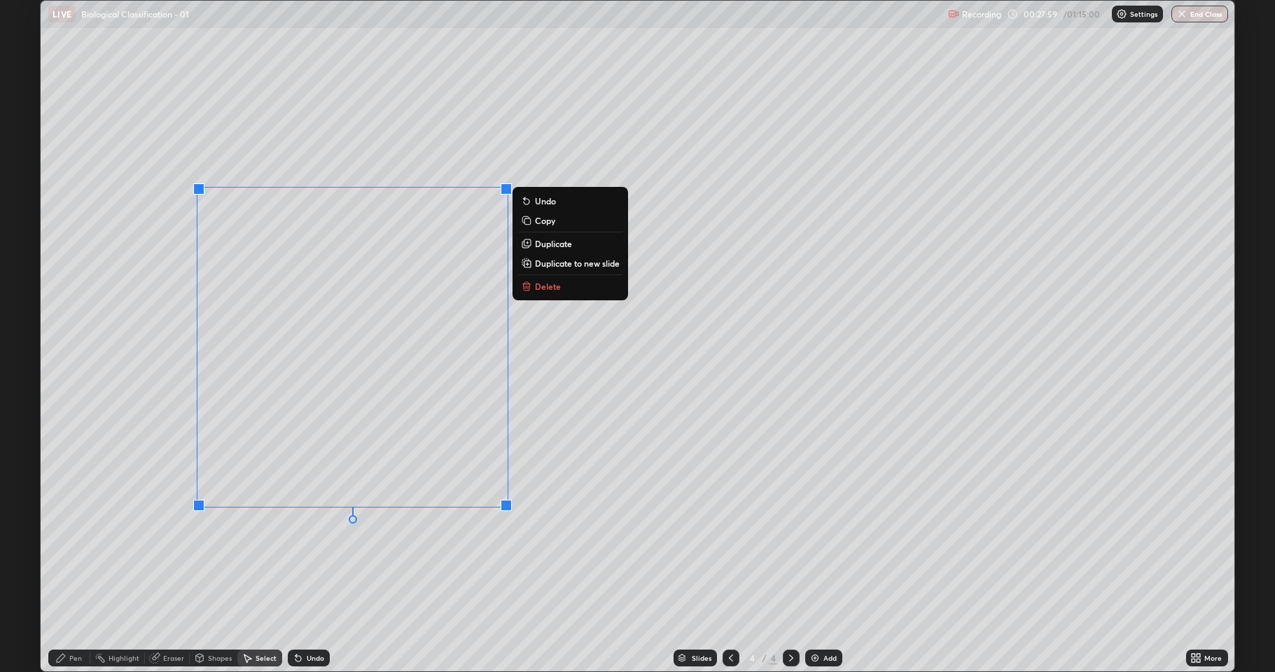
click at [380, 542] on div "0 ° Undo Copy Duplicate Duplicate to new slide Delete" at bounding box center [638, 336] width 1194 height 671
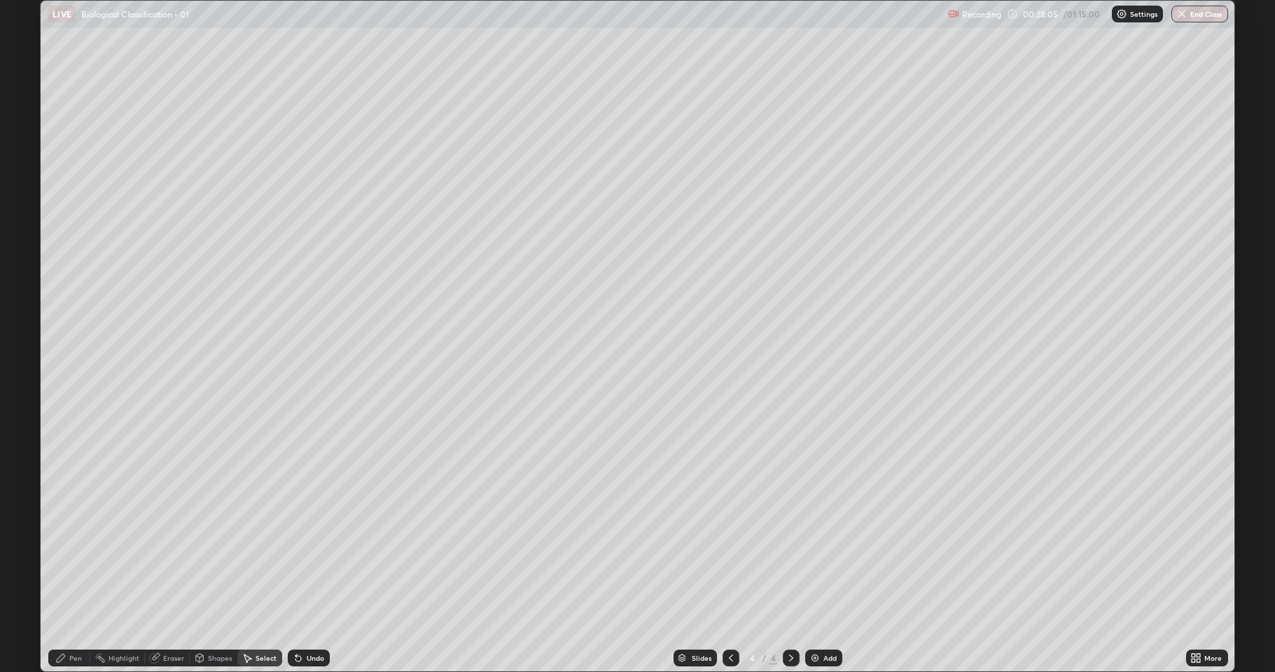
click at [69, 553] on div "Pen" at bounding box center [75, 658] width 13 height 7
click at [28, 303] on div at bounding box center [25, 302] width 8 height 8
click at [221, 553] on div "Shapes" at bounding box center [214, 658] width 48 height 17
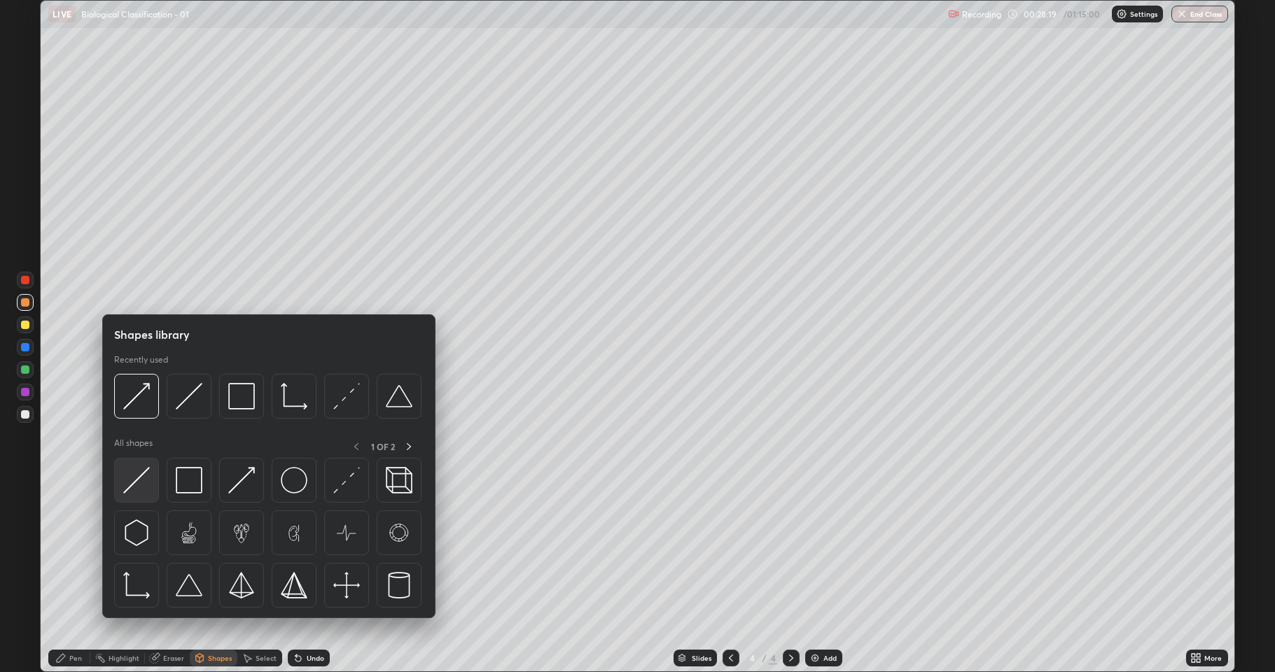
click at [147, 487] on img at bounding box center [136, 480] width 27 height 27
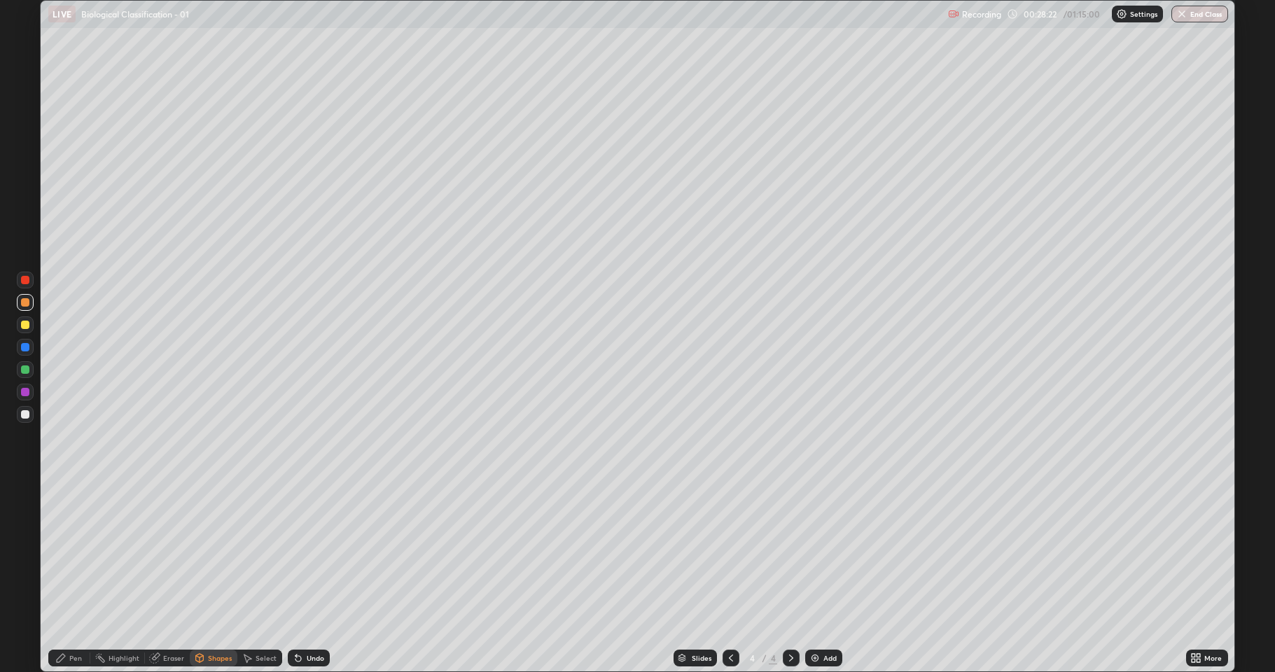
click at [24, 367] on div at bounding box center [25, 369] width 8 height 8
click at [71, 553] on div "Pen" at bounding box center [75, 658] width 13 height 7
click at [224, 553] on div "Shapes" at bounding box center [220, 658] width 24 height 7
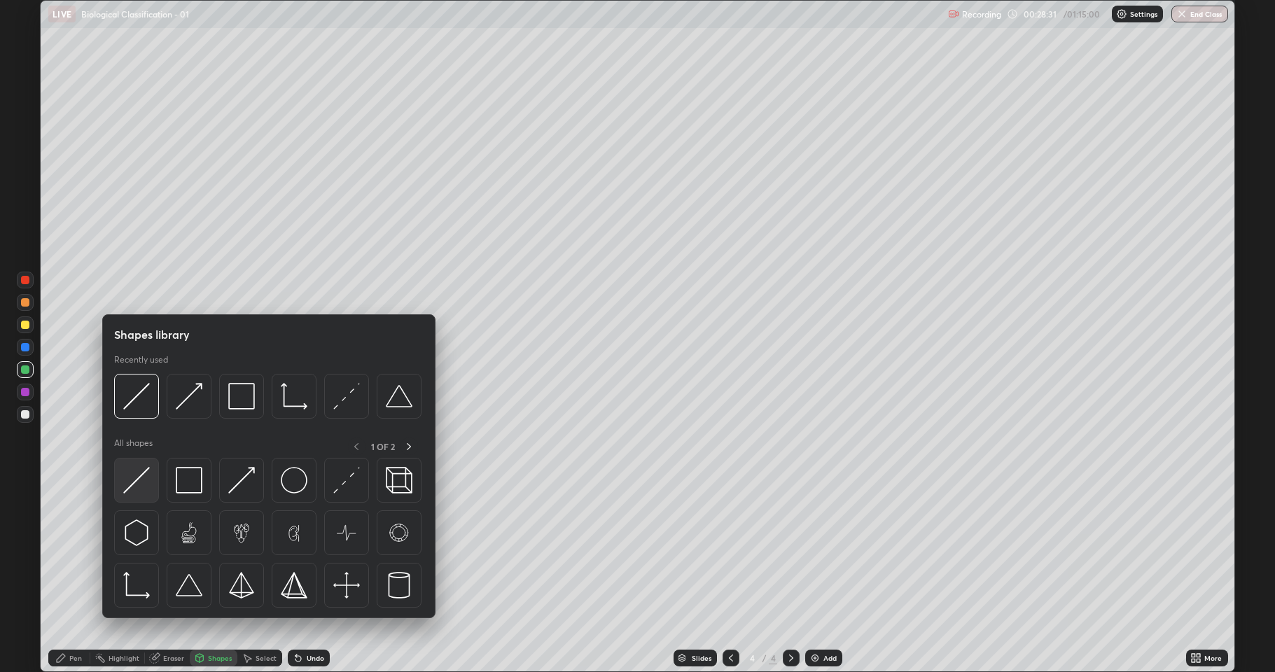
click at [140, 482] on img at bounding box center [136, 480] width 27 height 27
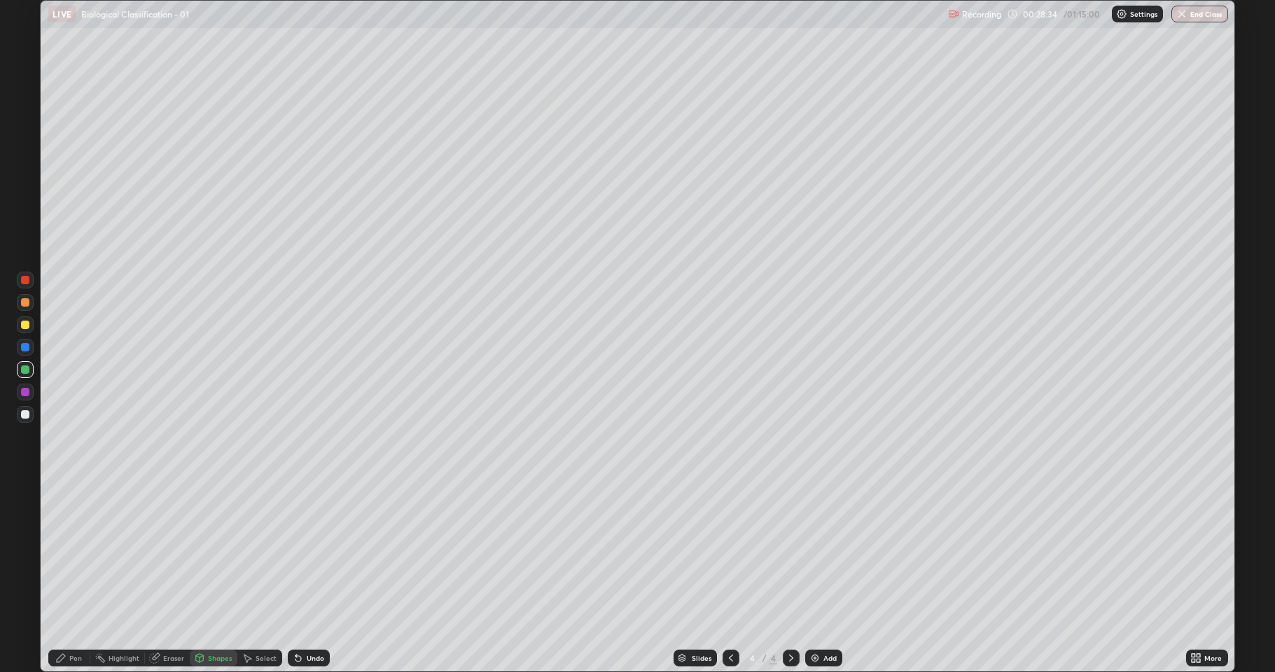
click at [81, 553] on div "Pen" at bounding box center [75, 658] width 13 height 7
click at [28, 302] on div at bounding box center [25, 302] width 8 height 8
click at [221, 553] on div "Shapes" at bounding box center [220, 658] width 24 height 7
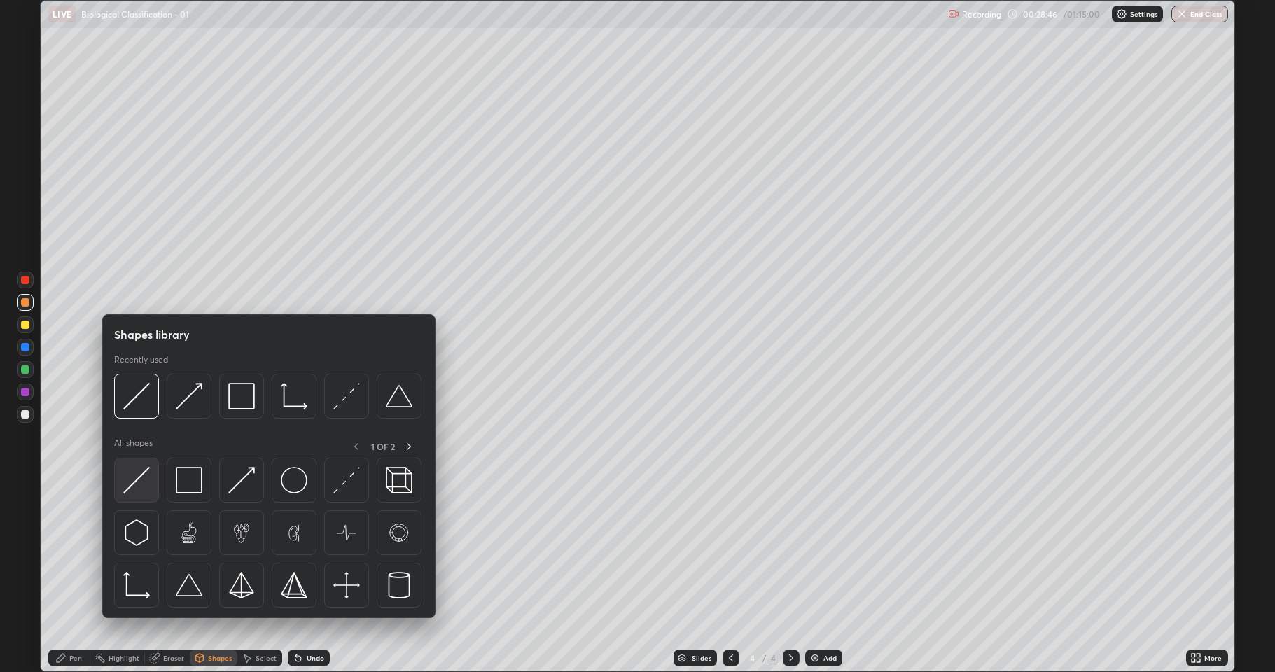
click at [144, 481] on img at bounding box center [136, 480] width 27 height 27
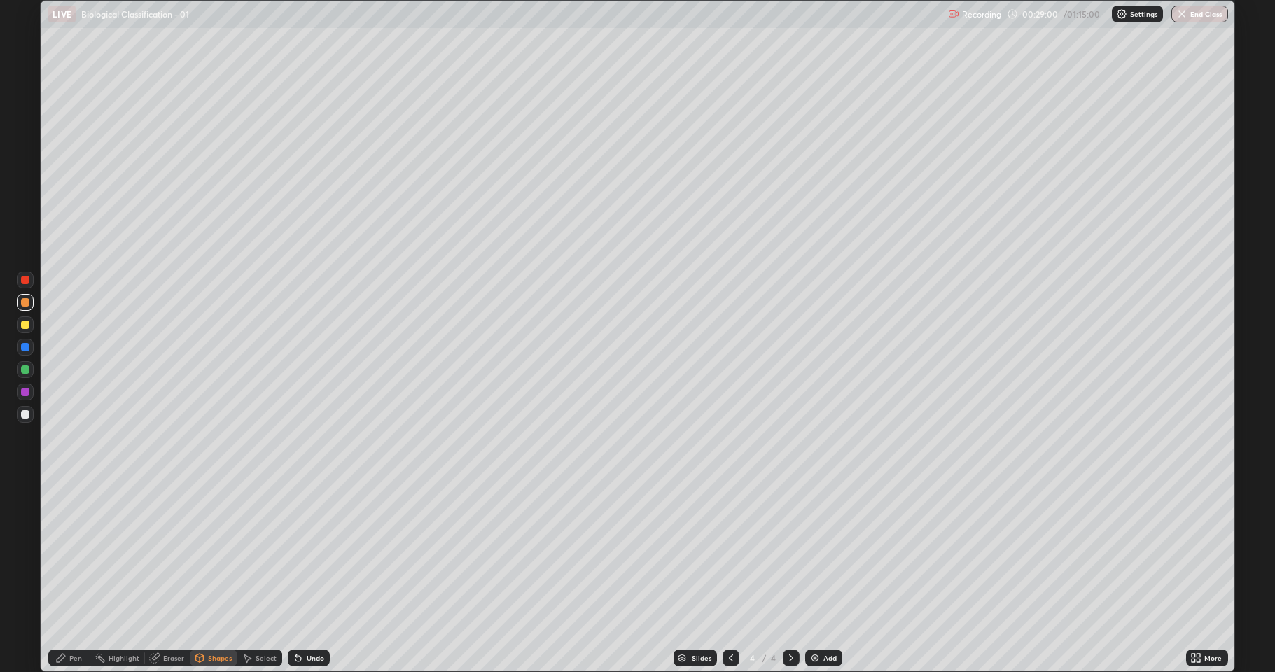
click at [24, 370] on div at bounding box center [25, 369] width 8 height 8
click at [74, 553] on div "Pen" at bounding box center [75, 658] width 13 height 7
click at [213, 553] on div "Shapes" at bounding box center [220, 658] width 24 height 7
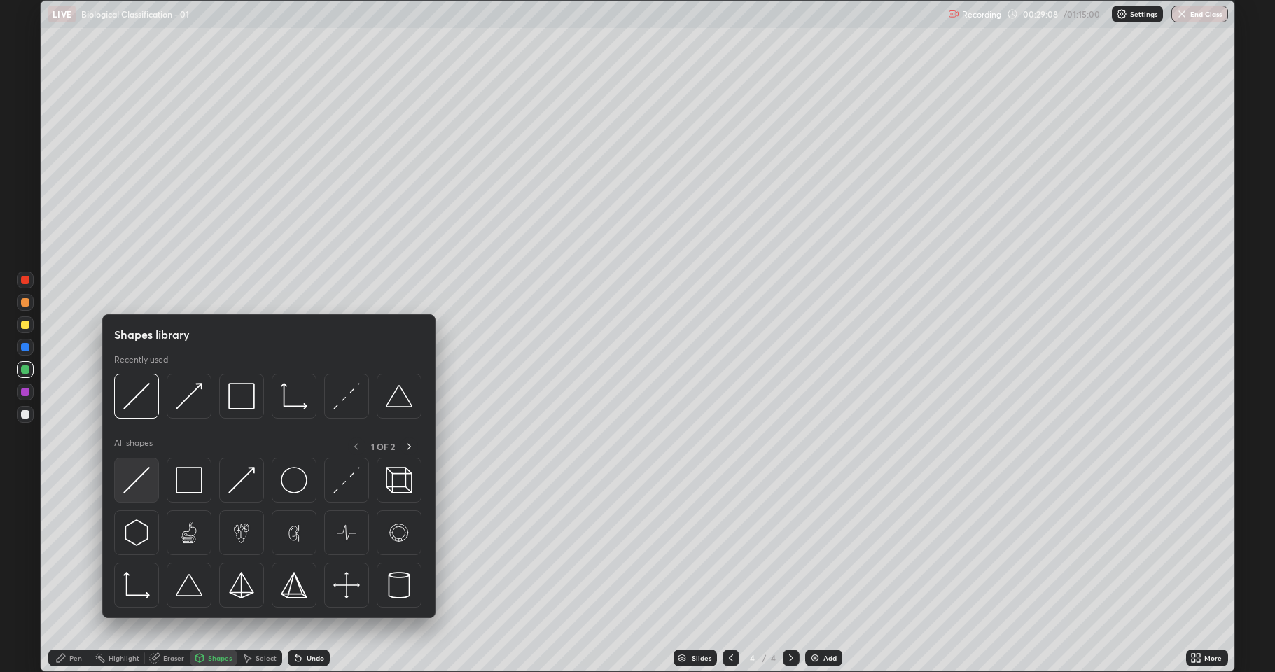
click at [140, 482] on img at bounding box center [136, 480] width 27 height 27
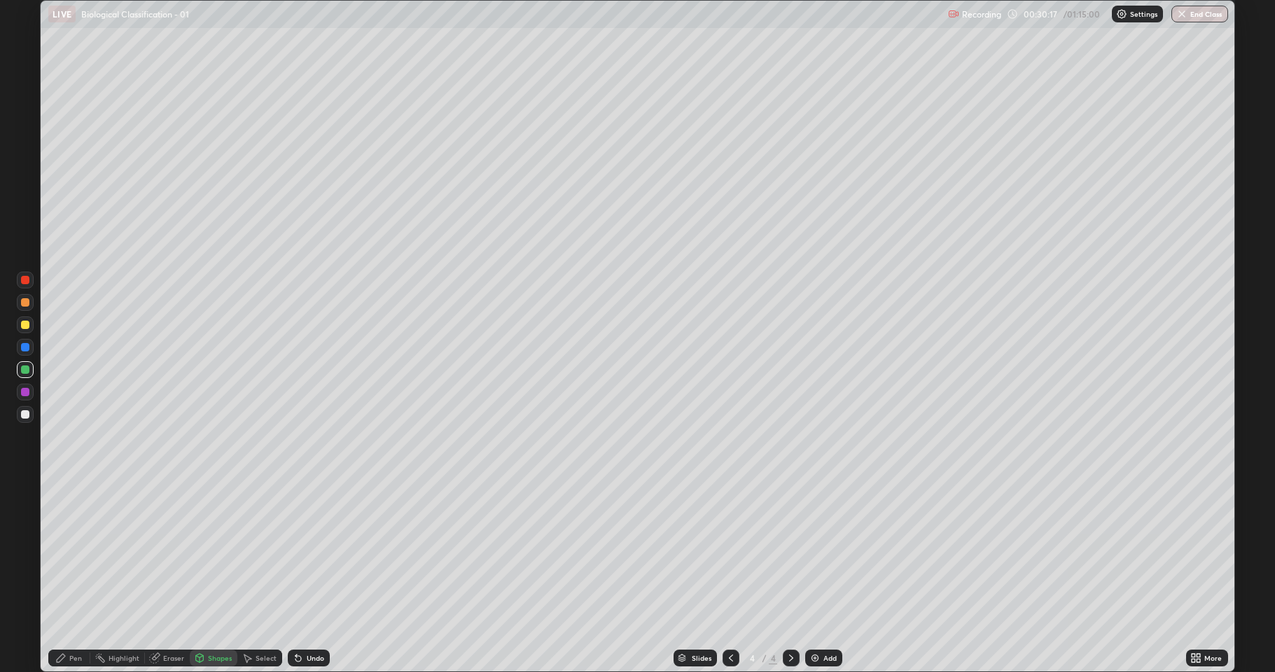
click at [25, 414] on div at bounding box center [25, 414] width 8 height 8
click at [64, 553] on icon at bounding box center [60, 658] width 11 height 11
click at [215, 553] on div "Shapes" at bounding box center [214, 658] width 48 height 17
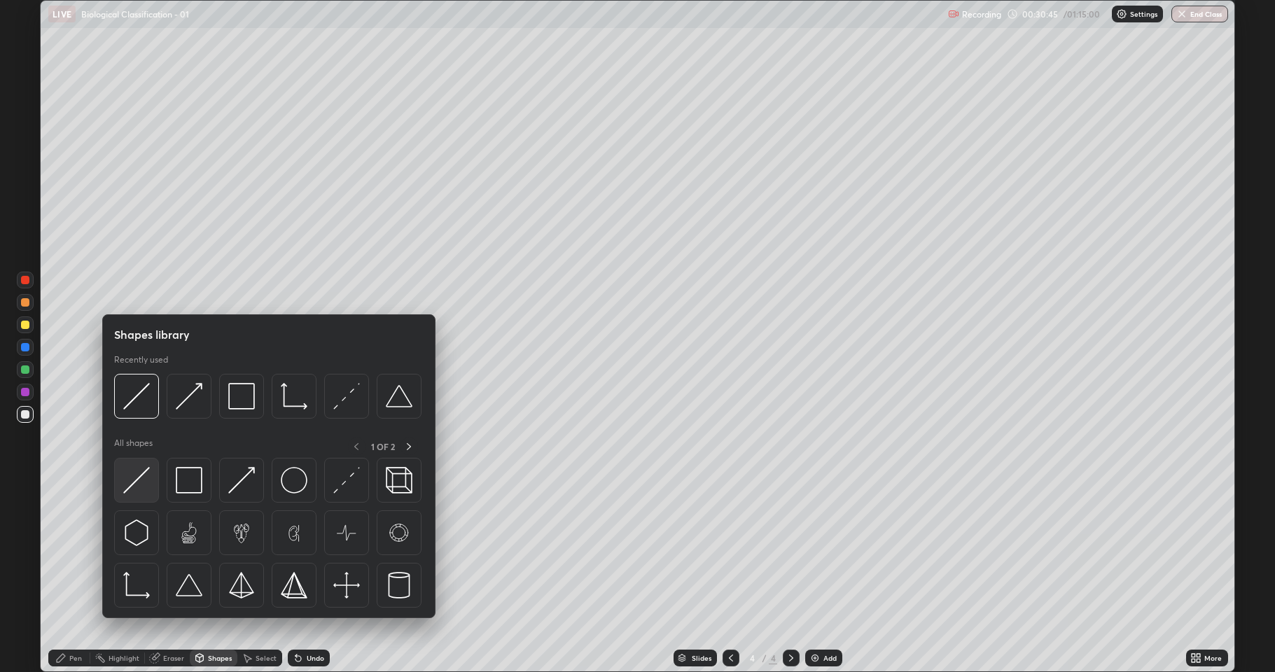
click at [140, 487] on img at bounding box center [136, 480] width 27 height 27
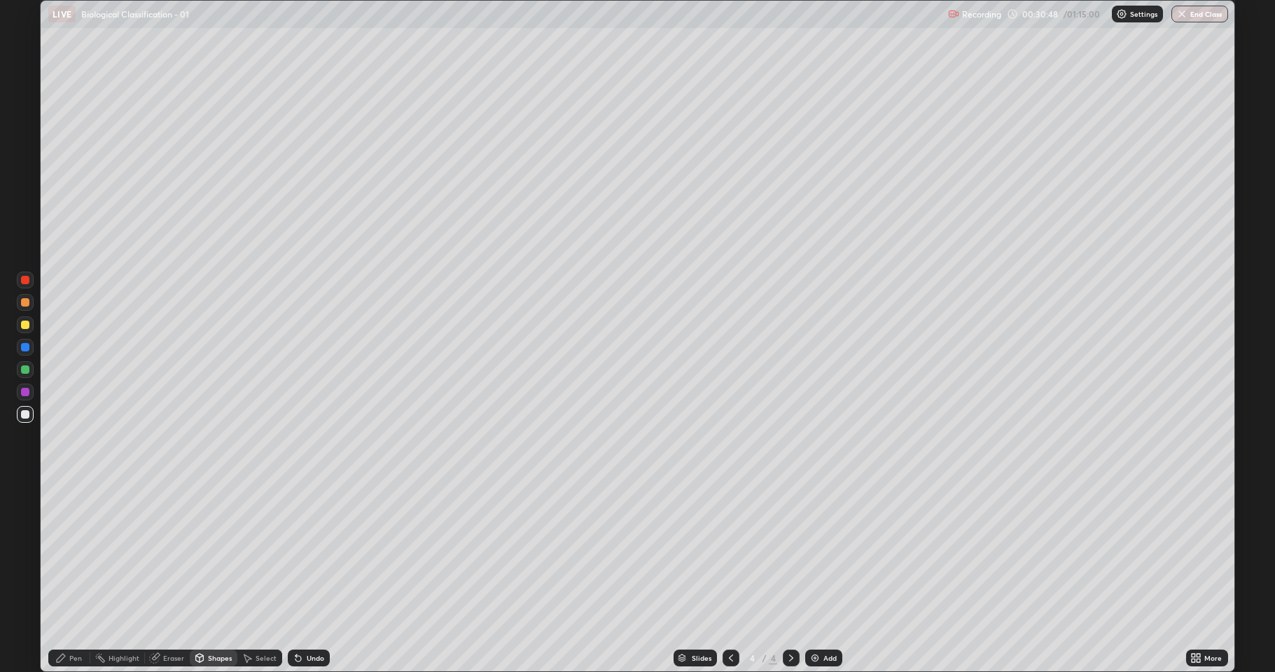
click at [26, 303] on div at bounding box center [25, 302] width 8 height 8
click at [28, 306] on div at bounding box center [25, 302] width 8 height 8
click at [68, 553] on div "Pen" at bounding box center [69, 658] width 42 height 17
click at [26, 420] on div at bounding box center [25, 414] width 17 height 17
click at [22, 350] on div at bounding box center [25, 347] width 8 height 8
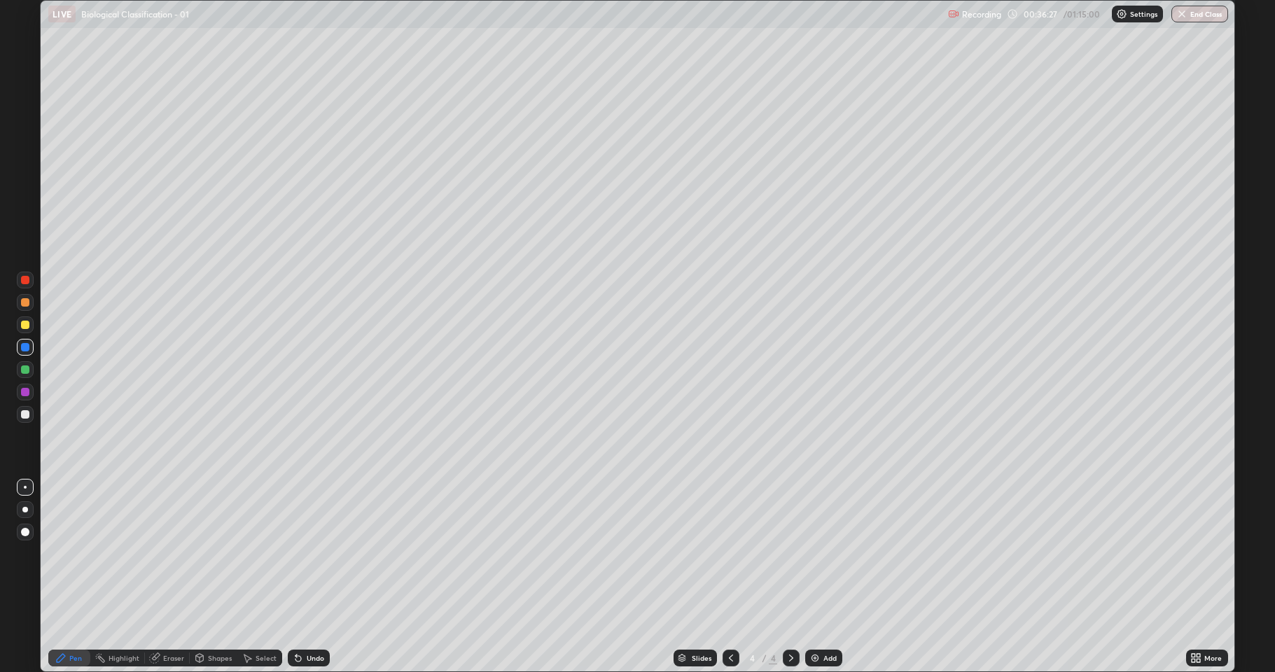
click at [27, 284] on div at bounding box center [25, 280] width 8 height 8
click at [204, 553] on div "Shapes" at bounding box center [214, 658] width 48 height 17
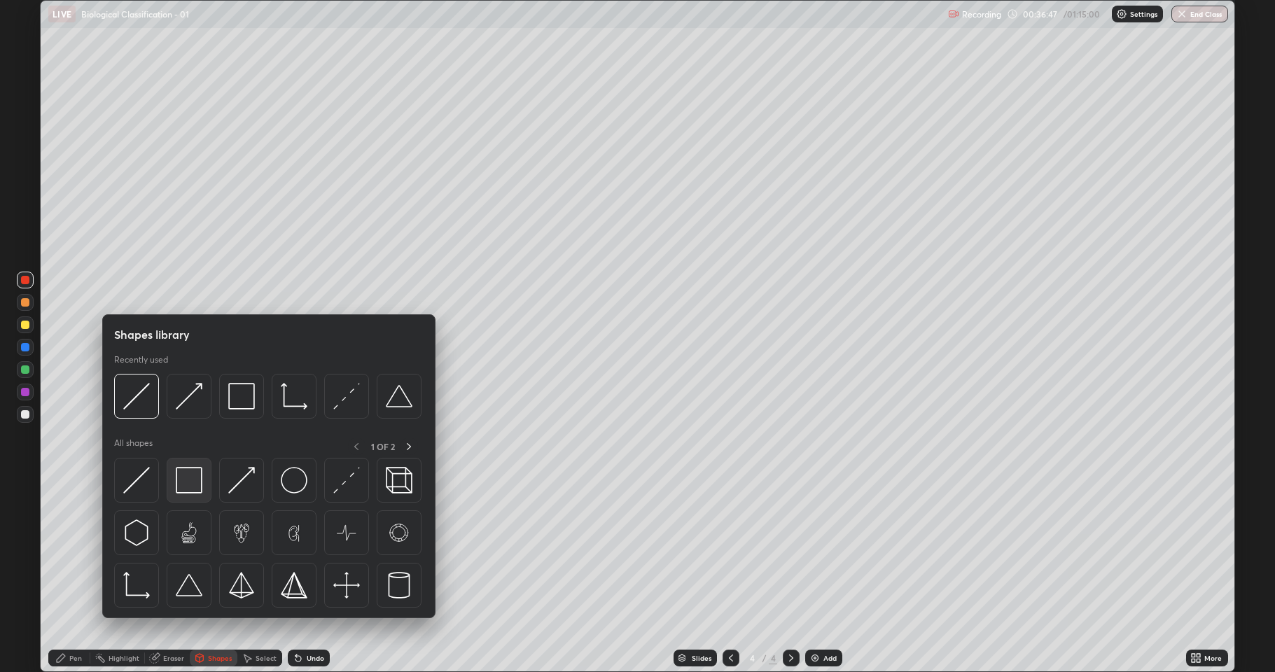
click at [190, 485] on img at bounding box center [189, 480] width 27 height 27
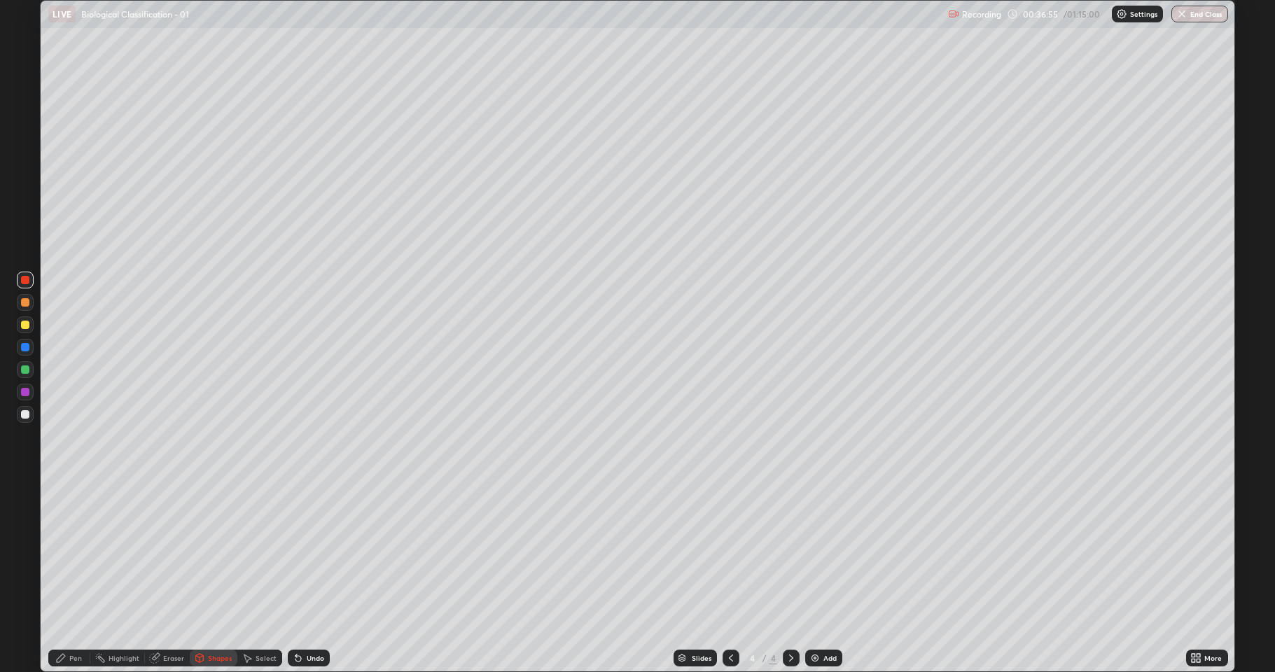
click at [23, 372] on div at bounding box center [25, 369] width 8 height 8
click at [308, 553] on div "Undo" at bounding box center [316, 658] width 18 height 7
click at [67, 553] on icon at bounding box center [60, 658] width 11 height 11
click at [19, 303] on div at bounding box center [25, 302] width 17 height 17
click at [22, 368] on div at bounding box center [25, 369] width 8 height 8
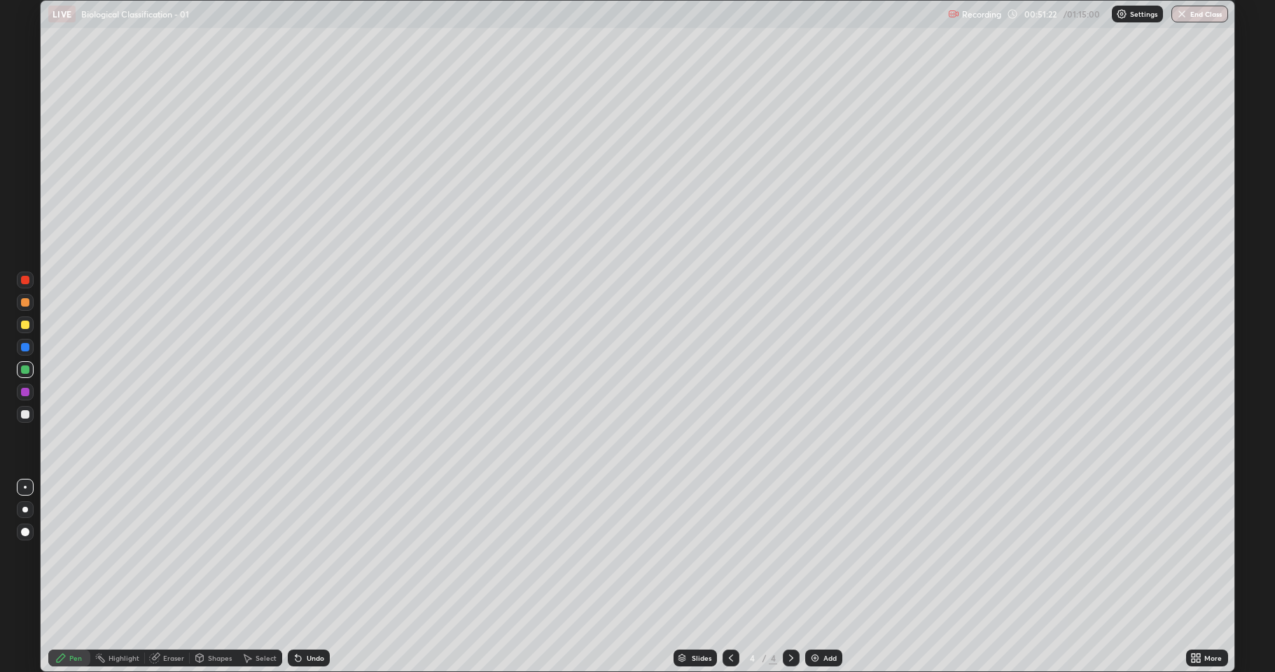
click at [815, 553] on img at bounding box center [814, 658] width 11 height 11
click at [210, 553] on div "Shapes" at bounding box center [220, 658] width 24 height 7
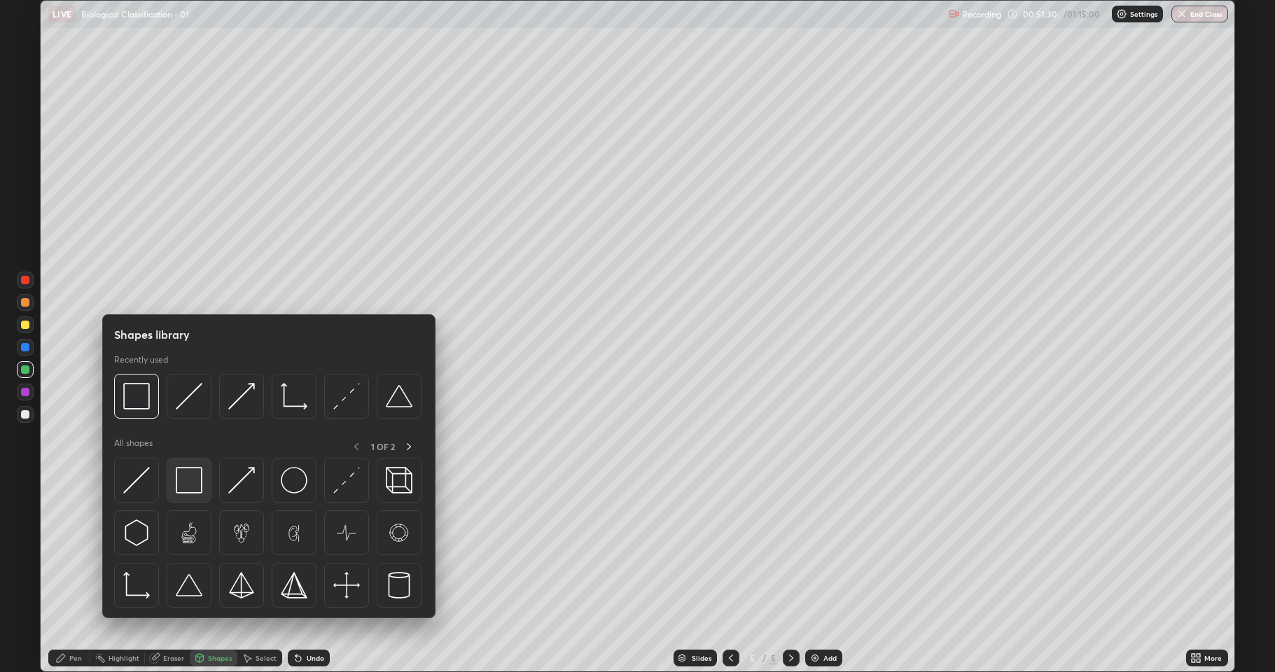
click at [183, 479] on img at bounding box center [189, 480] width 27 height 27
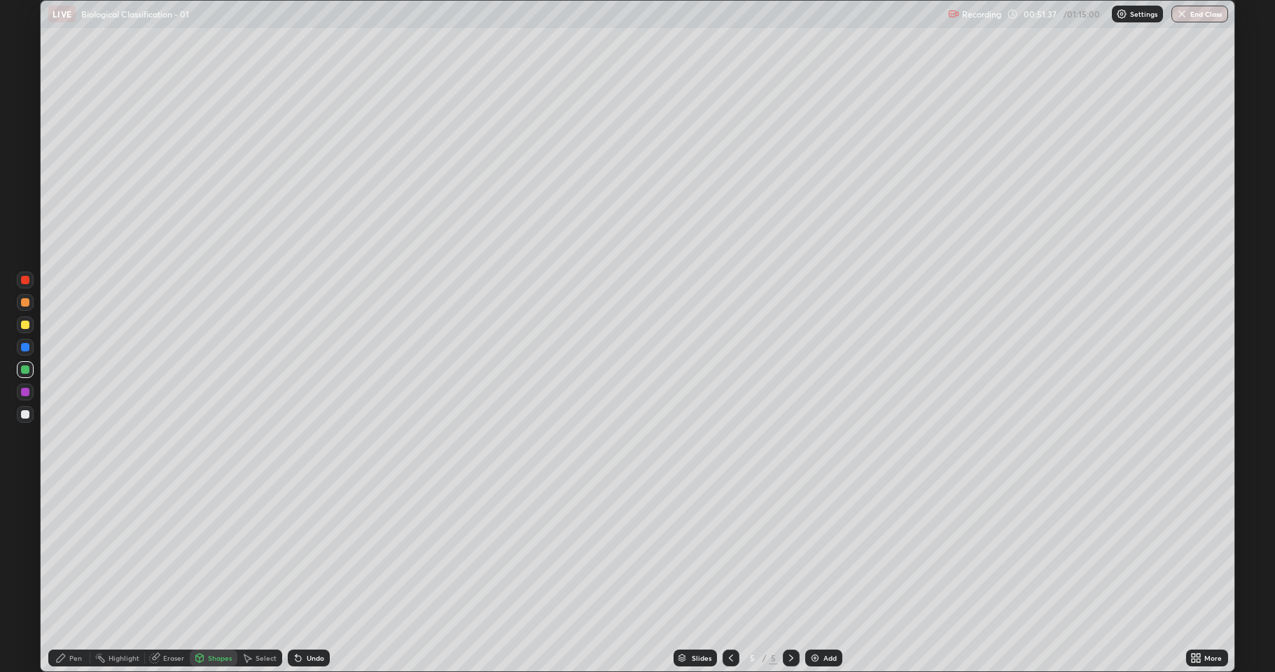
click at [223, 553] on div "Shapes" at bounding box center [214, 658] width 48 height 17
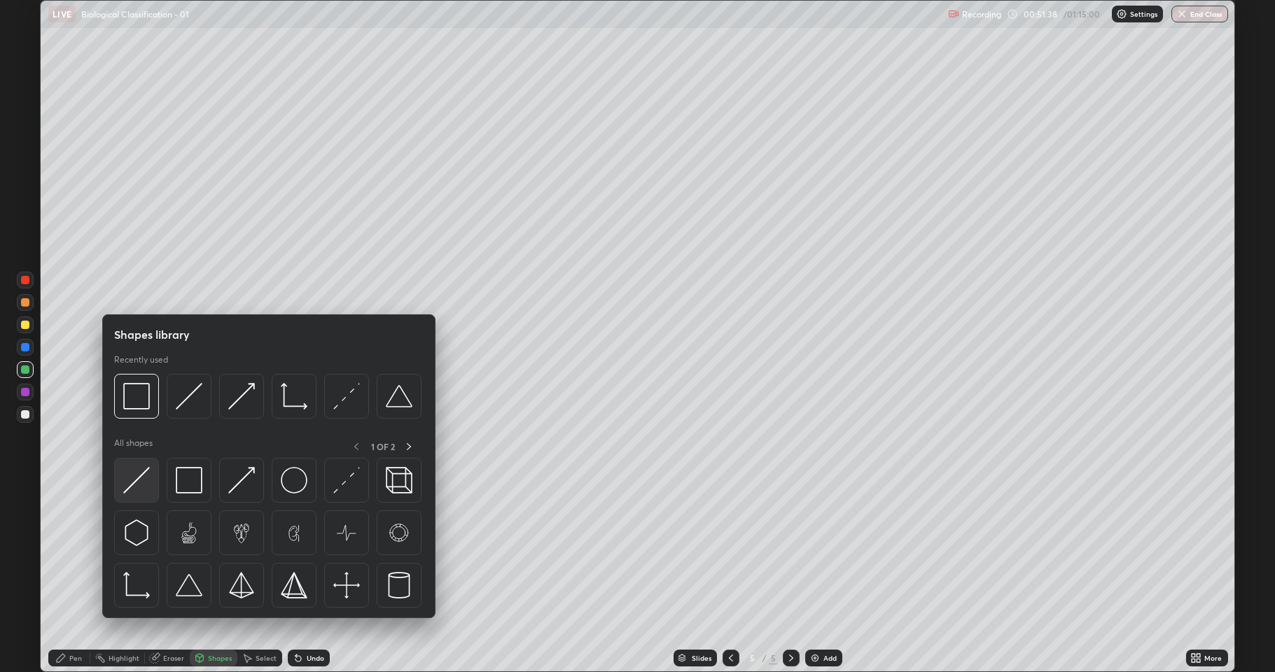
click at [140, 479] on img at bounding box center [136, 480] width 27 height 27
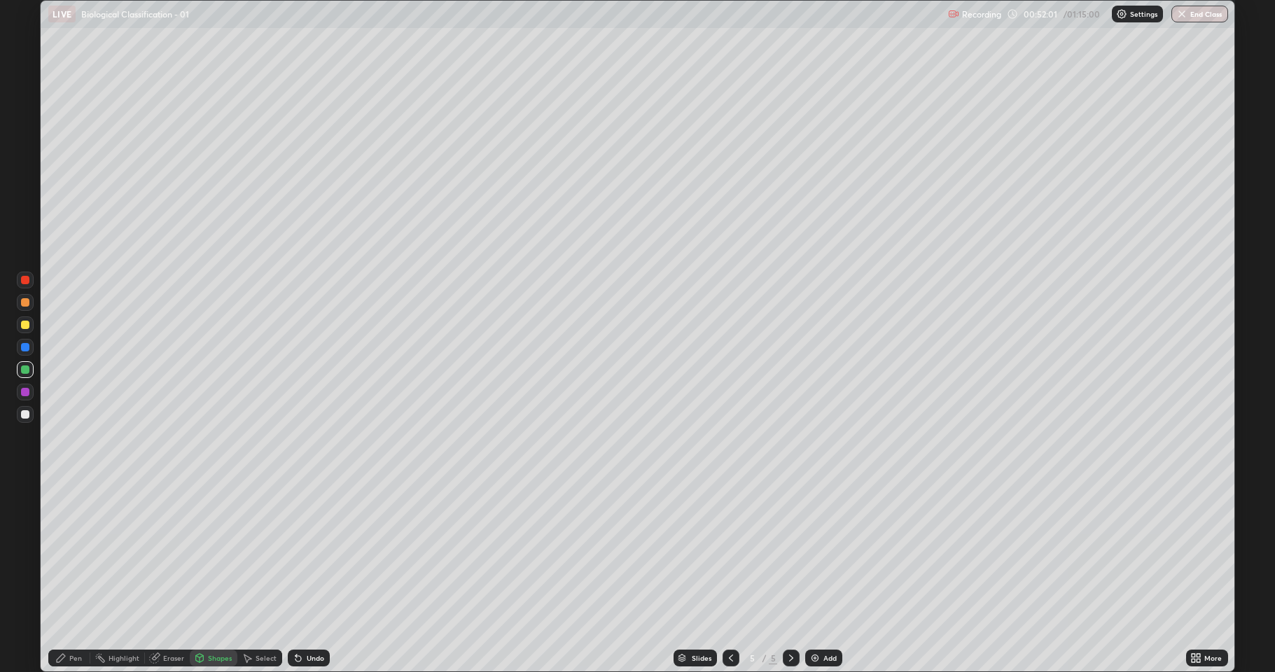
click at [78, 553] on div "Pen" at bounding box center [69, 658] width 42 height 17
click at [218, 553] on div "Shapes" at bounding box center [220, 658] width 24 height 7
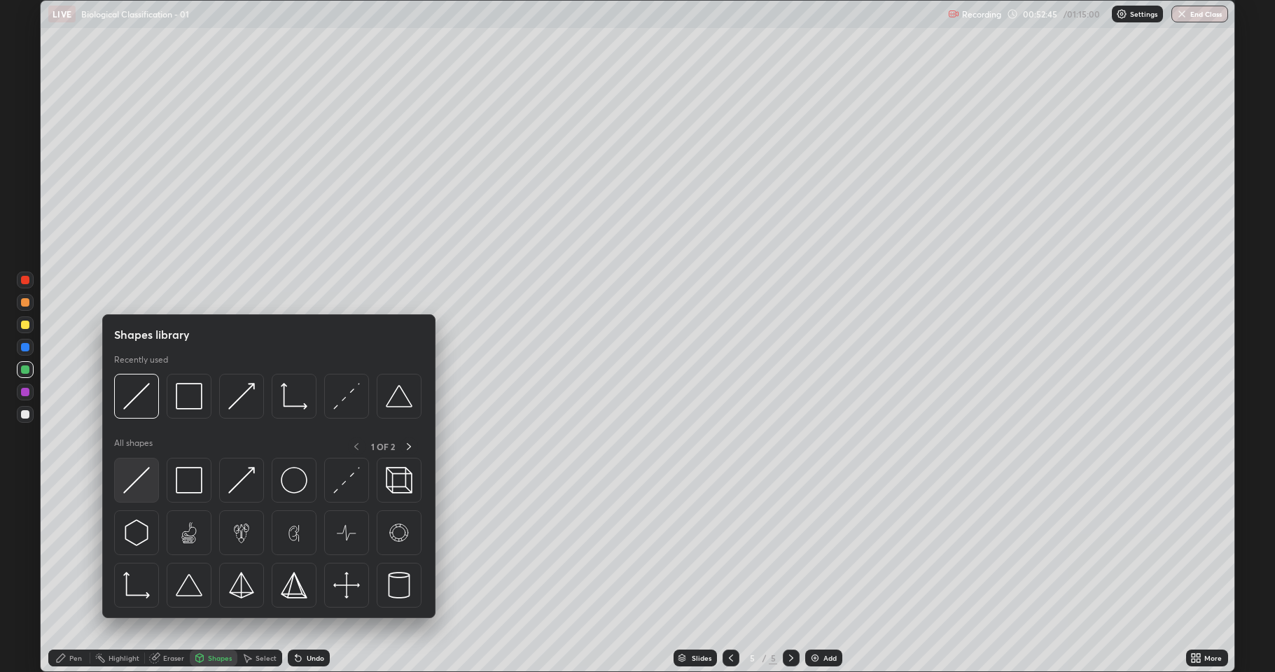
click at [139, 480] on img at bounding box center [136, 480] width 27 height 27
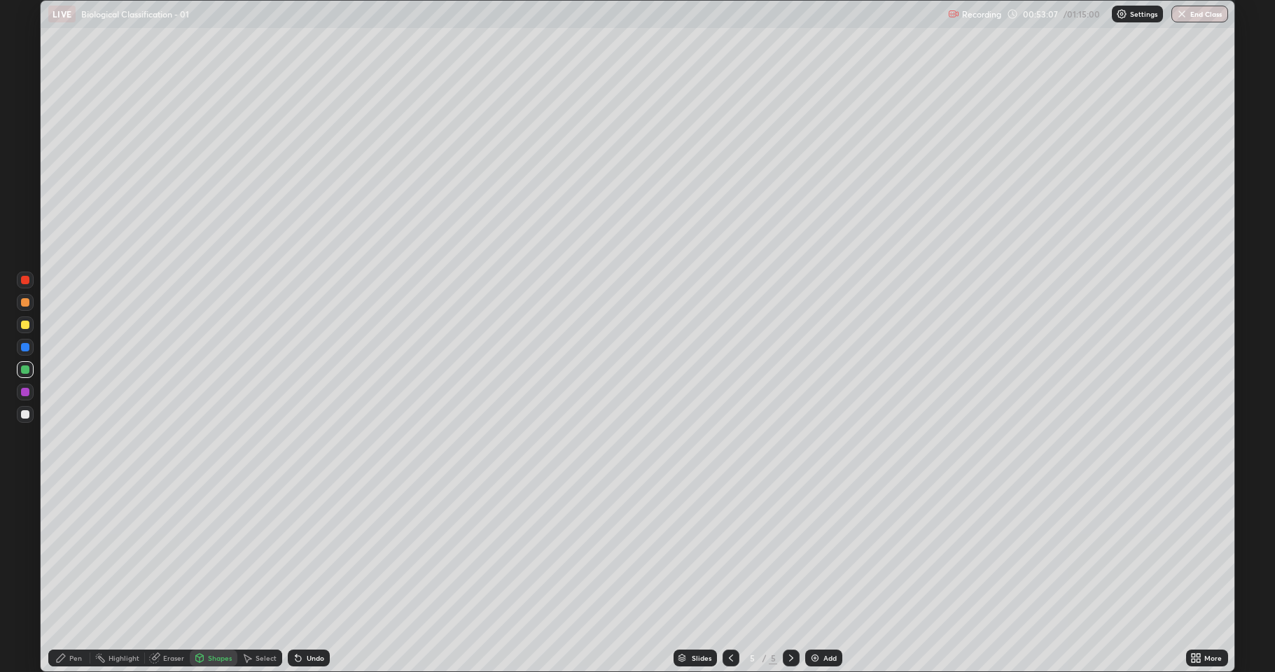
click at [25, 414] on div at bounding box center [25, 414] width 8 height 8
click at [65, 553] on icon at bounding box center [60, 658] width 11 height 11
click at [24, 330] on div at bounding box center [25, 324] width 17 height 17
click at [28, 301] on div at bounding box center [25, 302] width 8 height 8
click at [25, 414] on div at bounding box center [25, 414] width 8 height 8
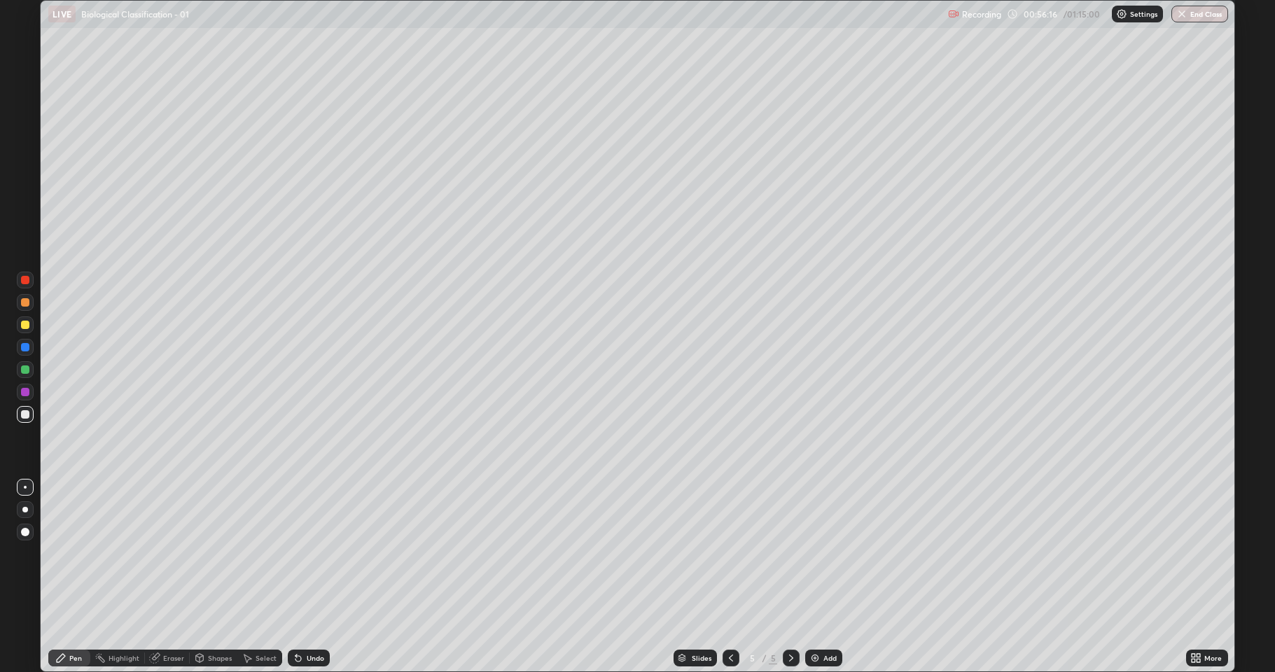
click at [309, 553] on div "Undo" at bounding box center [316, 658] width 18 height 7
click at [313, 553] on div "Undo" at bounding box center [316, 658] width 18 height 7
click at [314, 553] on div "Undo" at bounding box center [316, 658] width 18 height 7
click at [24, 328] on div at bounding box center [25, 325] width 8 height 8
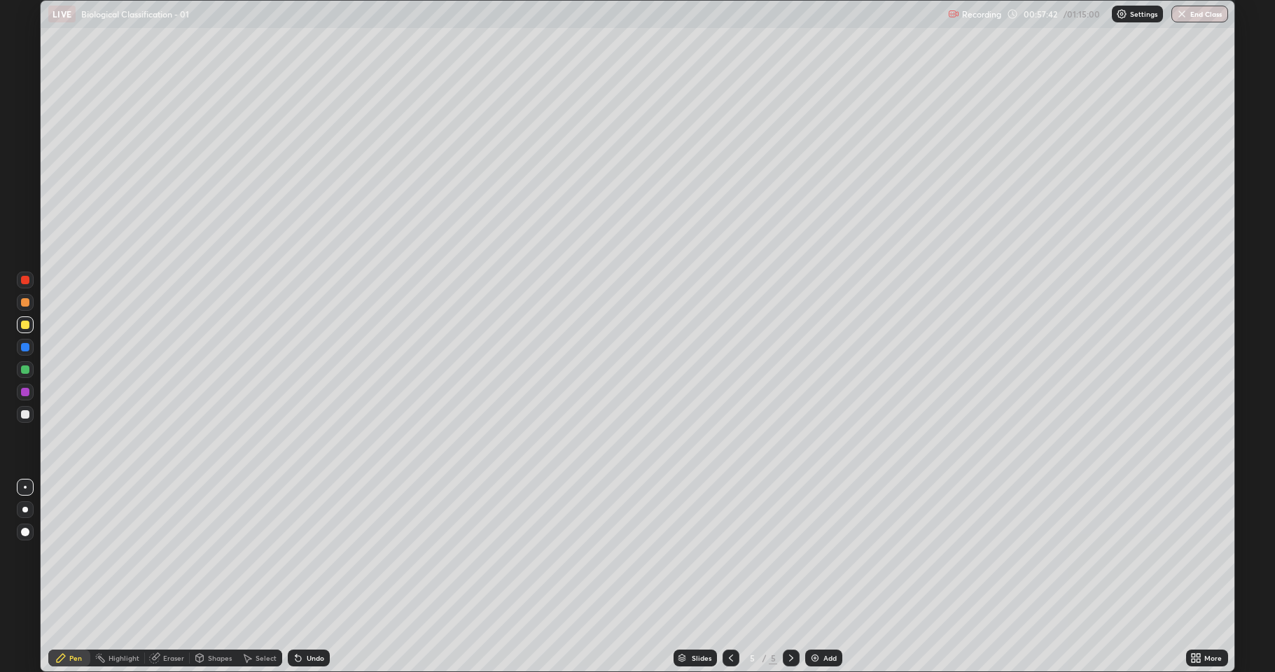
click at [25, 414] on div at bounding box center [25, 414] width 8 height 8
click at [24, 305] on div at bounding box center [25, 302] width 8 height 8
click at [169, 553] on div "Eraser" at bounding box center [173, 658] width 21 height 7
click at [76, 553] on div "Pen" at bounding box center [75, 658] width 13 height 7
click at [212, 553] on div "Shapes" at bounding box center [220, 658] width 24 height 7
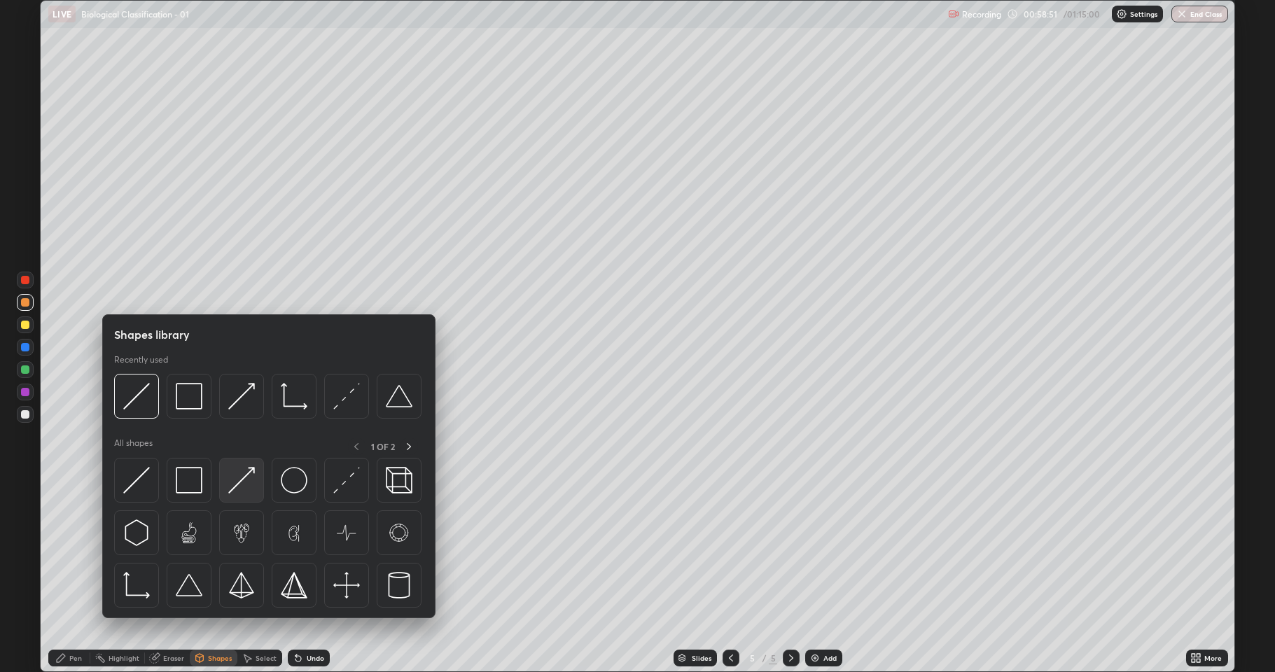
click at [245, 493] on img at bounding box center [241, 480] width 27 height 27
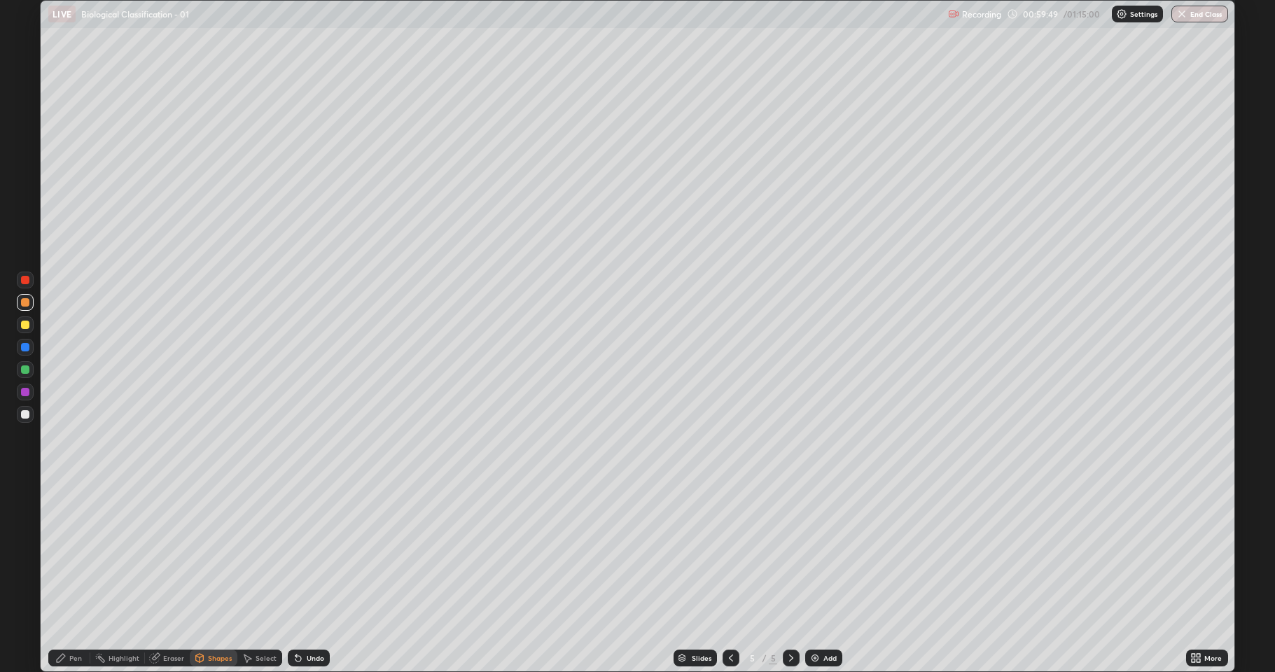
click at [818, 553] on img at bounding box center [814, 658] width 11 height 11
click at [64, 553] on icon at bounding box center [61, 658] width 8 height 8
click at [24, 416] on div at bounding box center [25, 414] width 8 height 8
click at [314, 553] on div "Undo" at bounding box center [309, 658] width 42 height 17
click at [218, 553] on div "Shapes" at bounding box center [220, 658] width 24 height 7
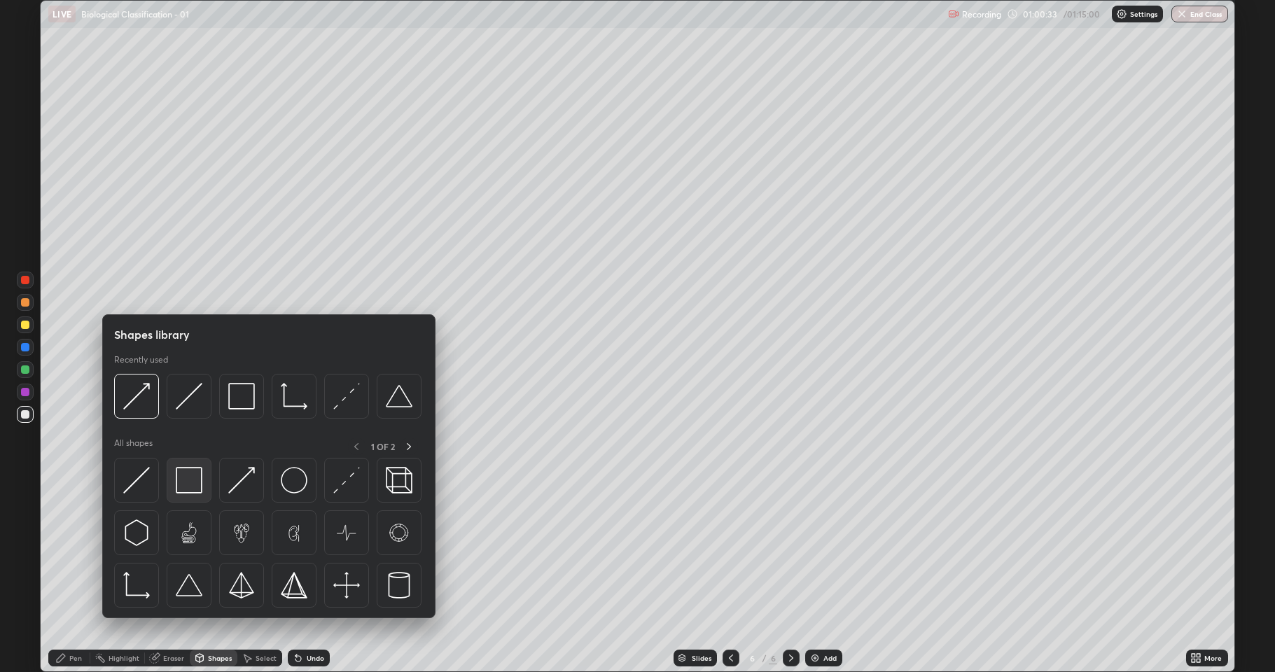
click at [183, 487] on img at bounding box center [189, 480] width 27 height 27
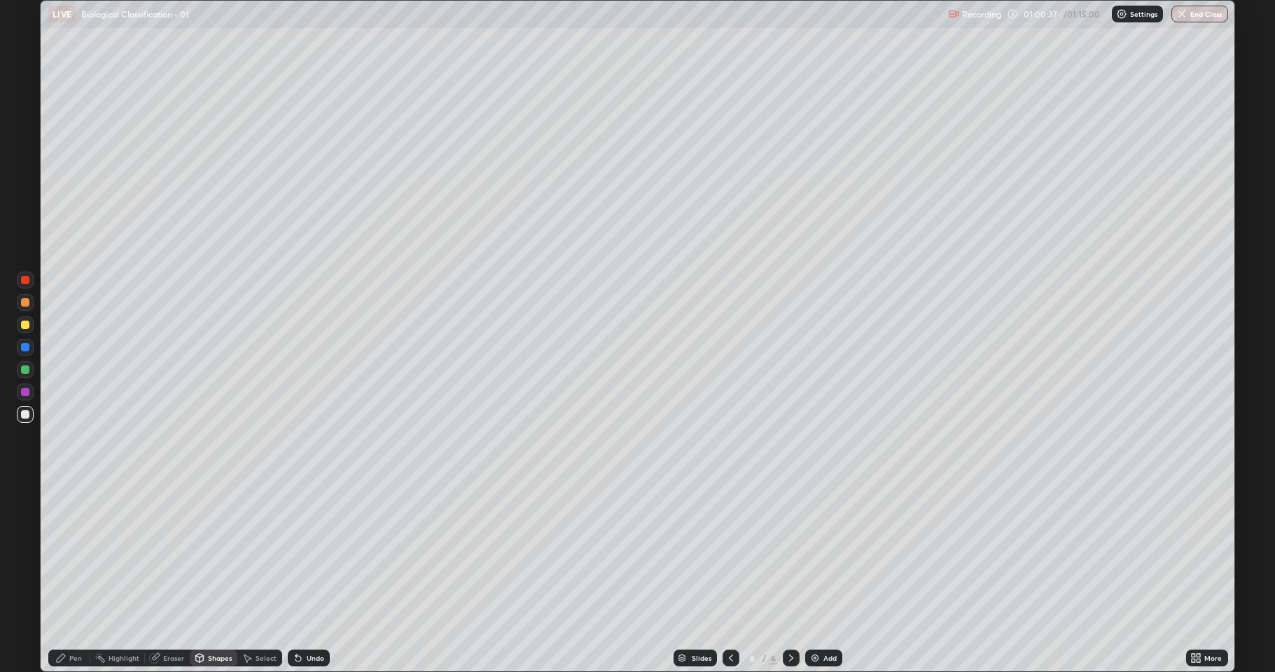
click at [206, 553] on div "Shapes" at bounding box center [214, 658] width 48 height 17
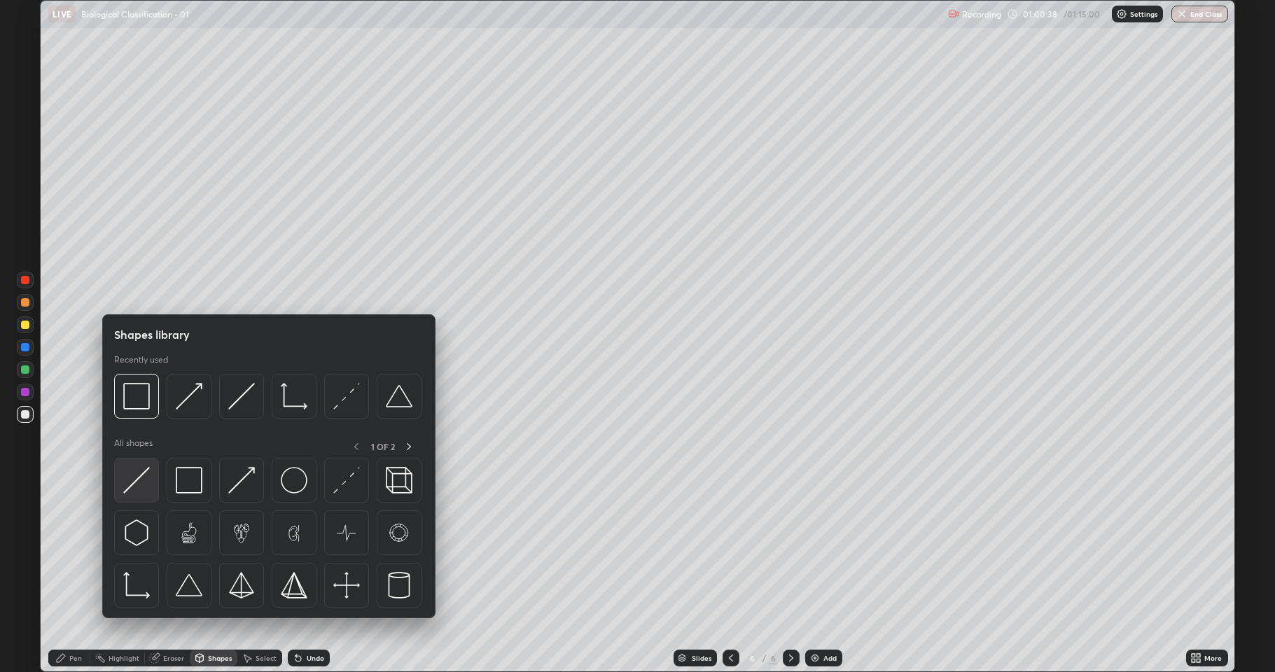
click at [141, 486] on img at bounding box center [136, 480] width 27 height 27
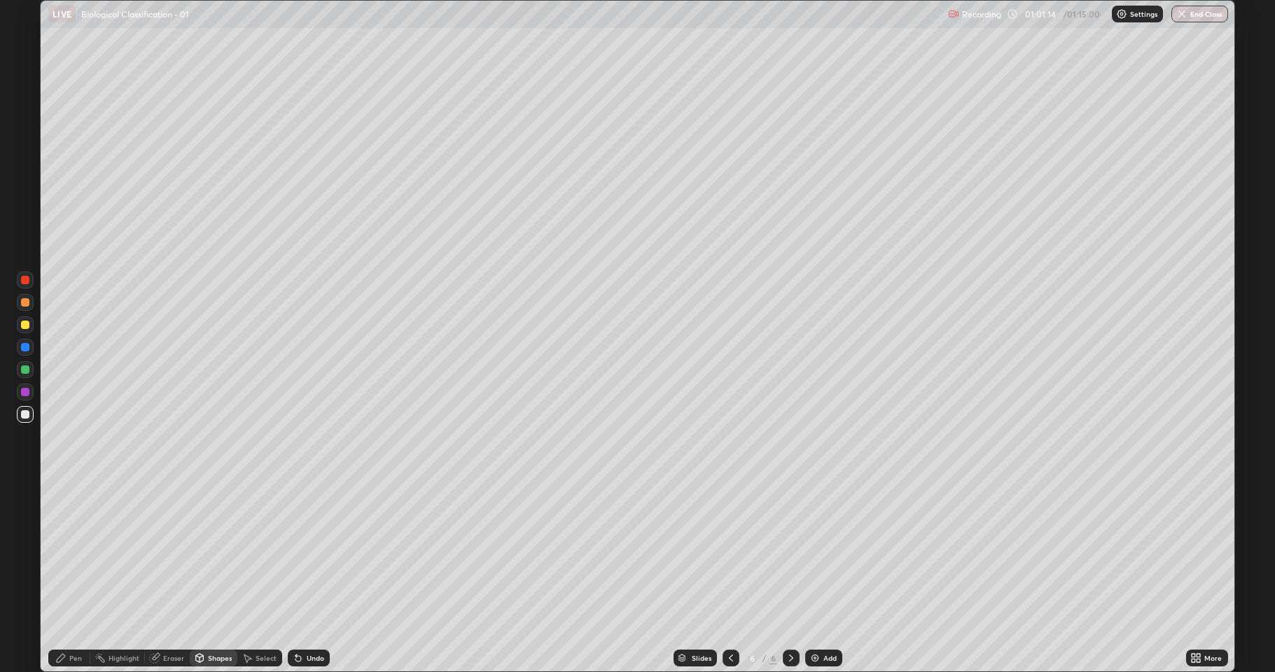
click at [67, 553] on div "Pen" at bounding box center [69, 658] width 42 height 17
click at [25, 326] on div at bounding box center [25, 325] width 8 height 8
click at [28, 302] on div at bounding box center [25, 302] width 8 height 8
click at [22, 372] on div at bounding box center [25, 369] width 8 height 8
click at [26, 414] on div at bounding box center [25, 414] width 8 height 8
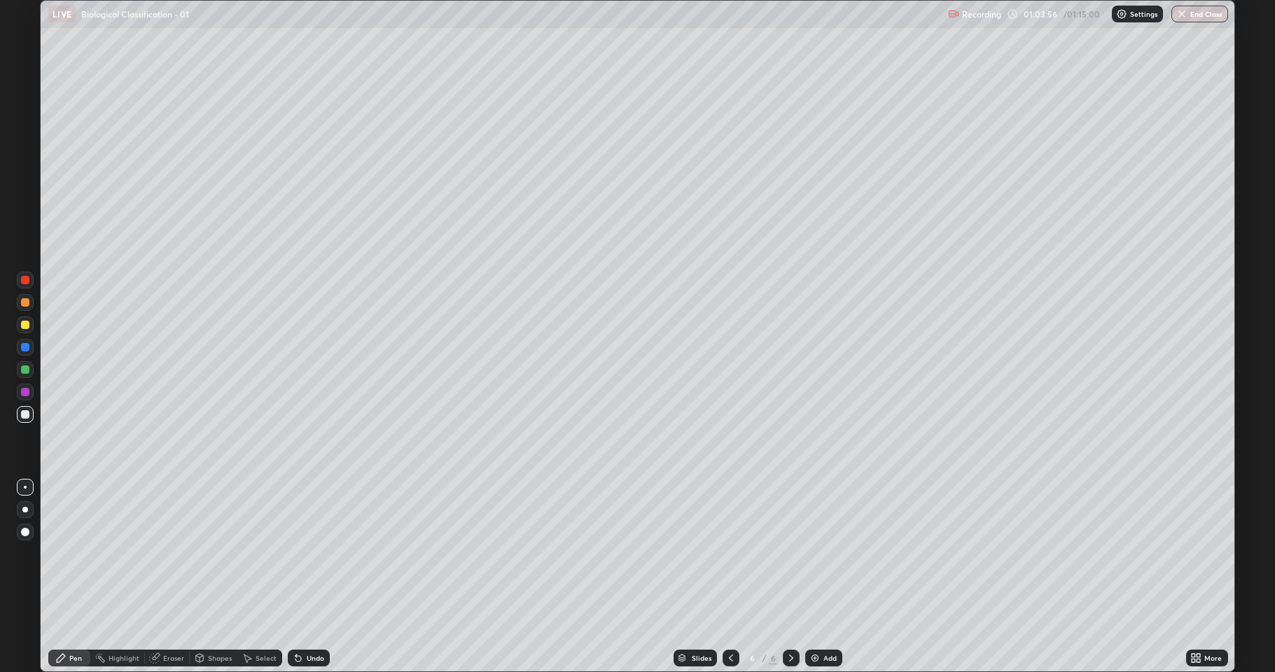
click at [22, 328] on div at bounding box center [25, 325] width 8 height 8
click at [304, 553] on div "Undo" at bounding box center [309, 658] width 42 height 17
click at [307, 553] on div "Undo" at bounding box center [309, 658] width 42 height 17
click at [315, 553] on div "Undo" at bounding box center [309, 658] width 42 height 17
click at [25, 305] on div at bounding box center [25, 302] width 8 height 8
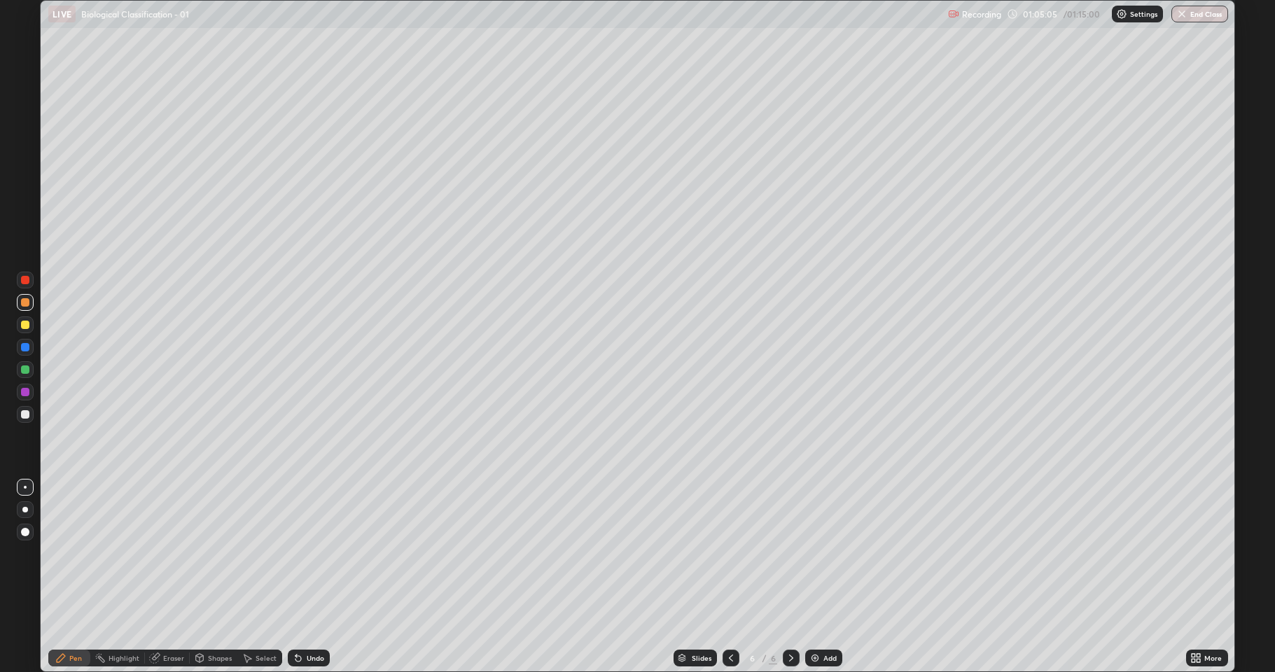
click at [310, 553] on div "Undo" at bounding box center [316, 658] width 18 height 7
click at [308, 553] on div "Undo" at bounding box center [316, 658] width 18 height 7
click at [1203, 15] on button "End Class" at bounding box center [1200, 14] width 55 height 17
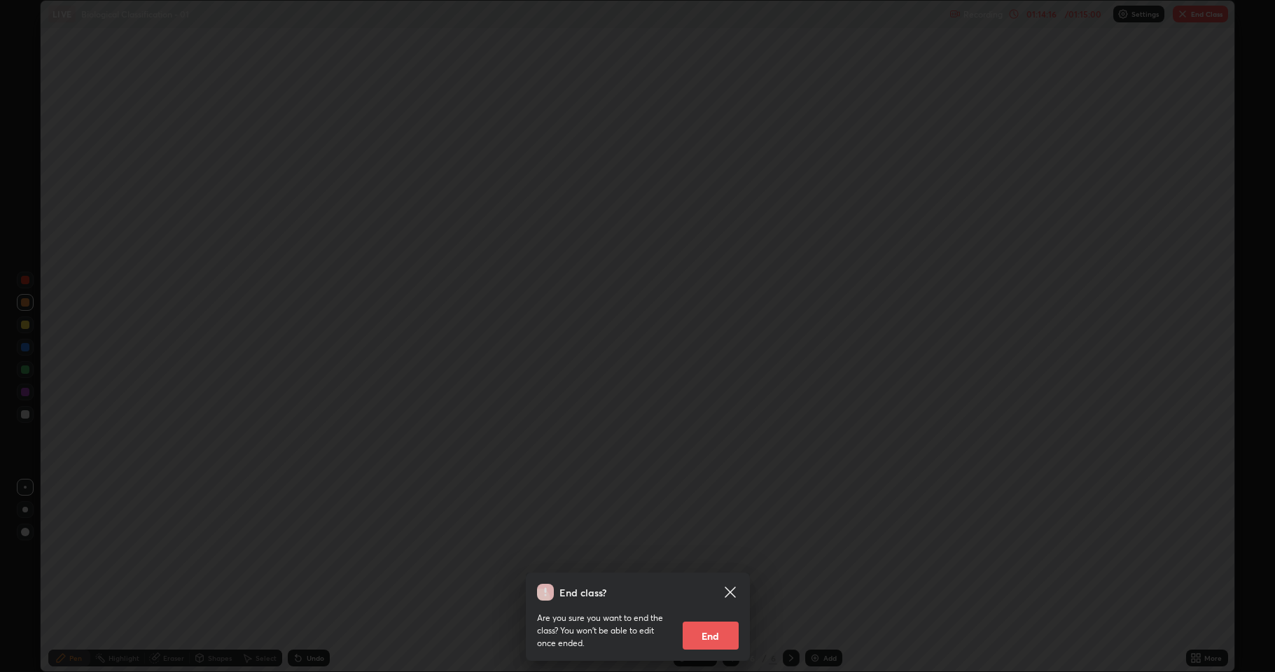
click at [723, 553] on button "End" at bounding box center [711, 636] width 56 height 28
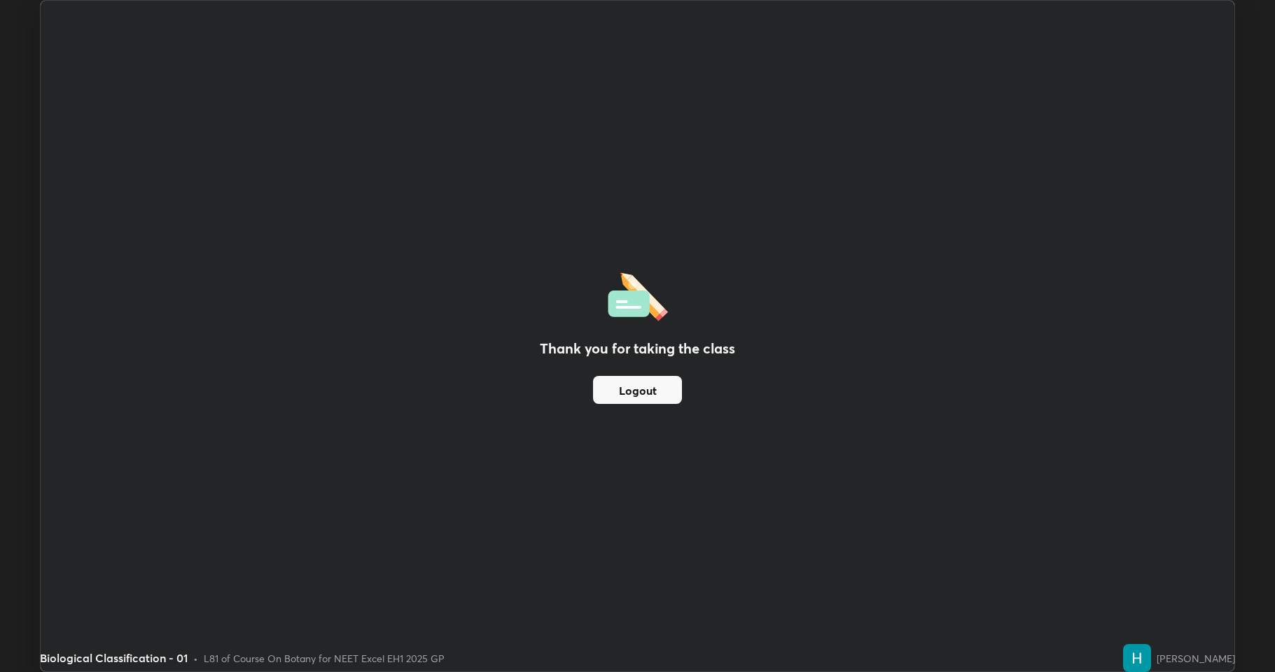
click at [780, 438] on div "Thank you for taking the class Logout" at bounding box center [638, 336] width 1194 height 671
click at [630, 393] on button "Logout" at bounding box center [637, 390] width 89 height 28
click at [662, 395] on button "Logout" at bounding box center [637, 390] width 89 height 28
click at [1123, 553] on img at bounding box center [1137, 658] width 28 height 28
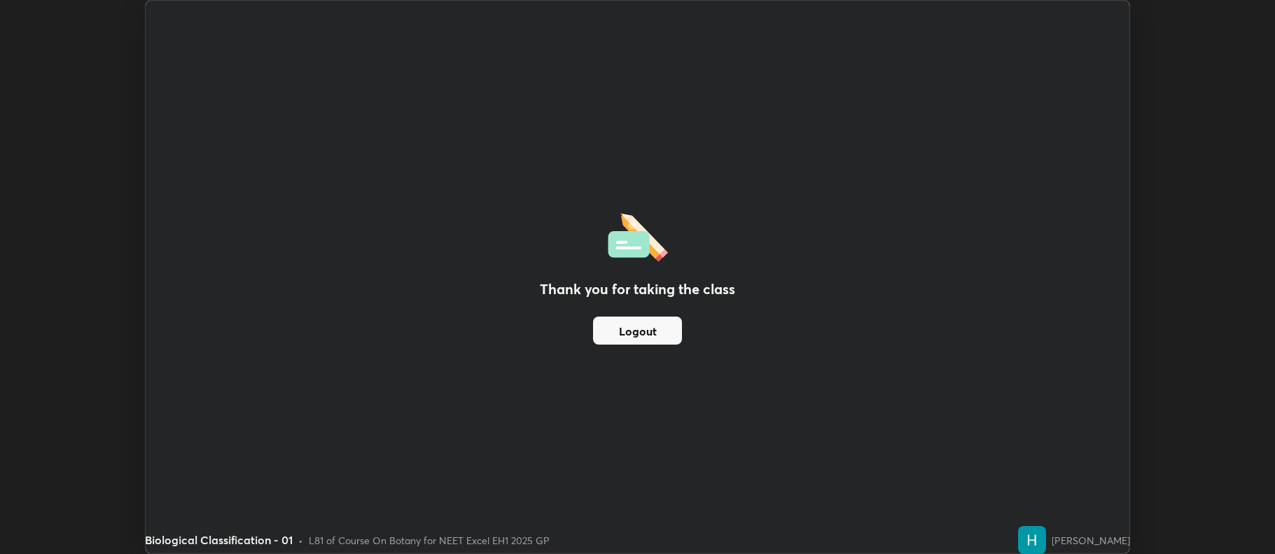
scroll to position [69457, 68736]
